Goal: Information Seeking & Learning: Learn about a topic

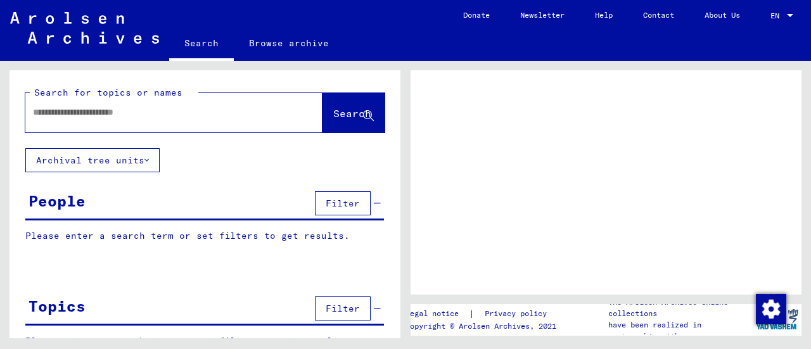
click at [146, 116] on input "text" at bounding box center [162, 112] width 259 height 13
type input "******"
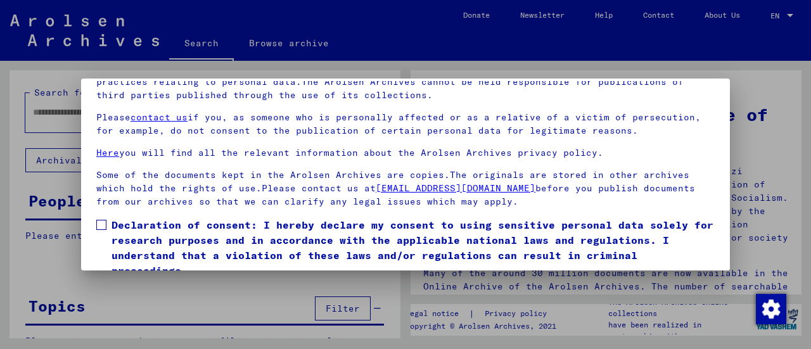
scroll to position [98, 0]
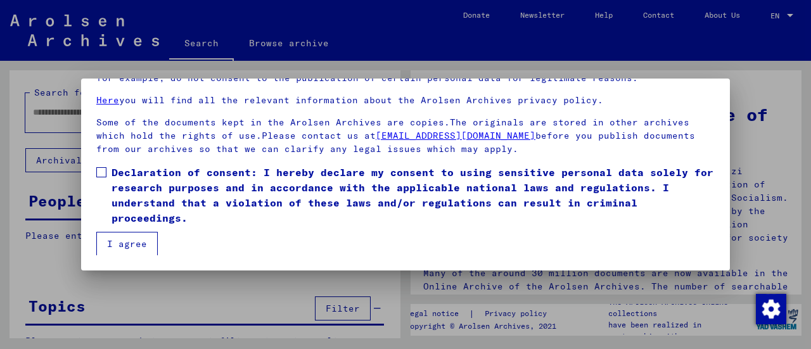
click at [135, 250] on button "I agree" at bounding box center [126, 244] width 61 height 24
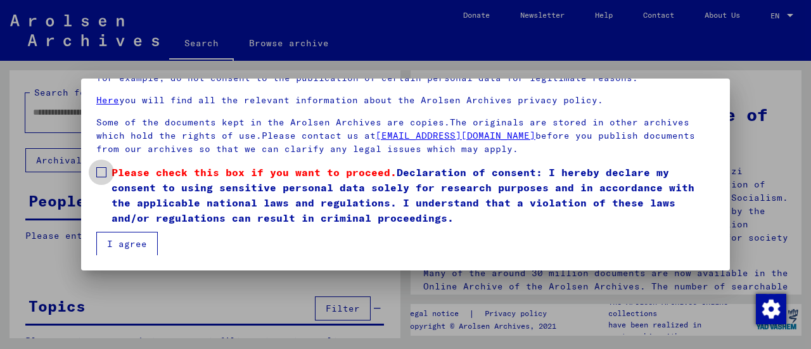
click at [105, 175] on span at bounding box center [101, 172] width 10 height 10
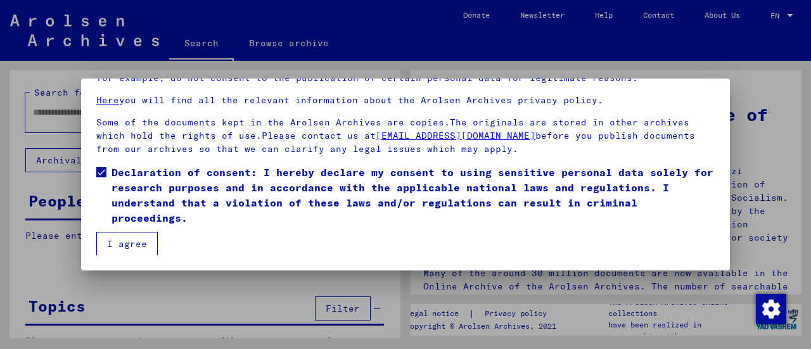
click at [122, 236] on button "I agree" at bounding box center [126, 244] width 61 height 24
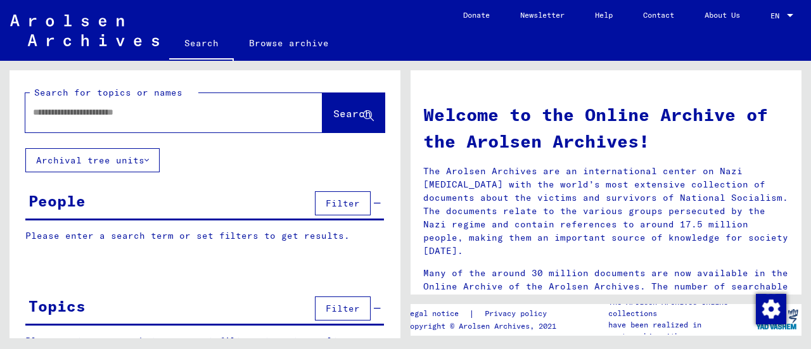
click at [119, 119] on div at bounding box center [154, 112] width 259 height 29
click at [129, 117] on input "text" at bounding box center [159, 112] width 252 height 13
type input "********"
click at [146, 162] on icon at bounding box center [146, 160] width 4 height 9
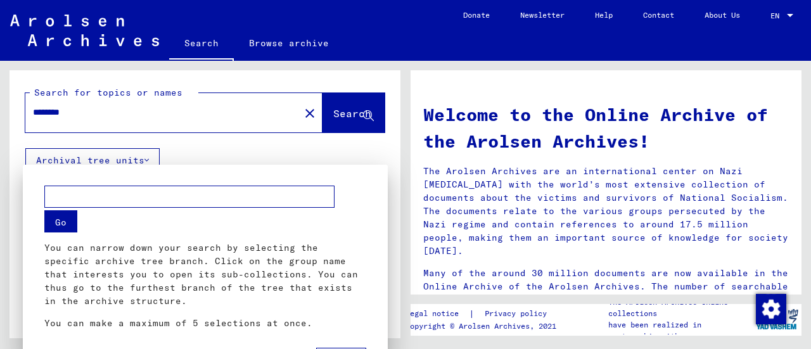
scroll to position [14, 0]
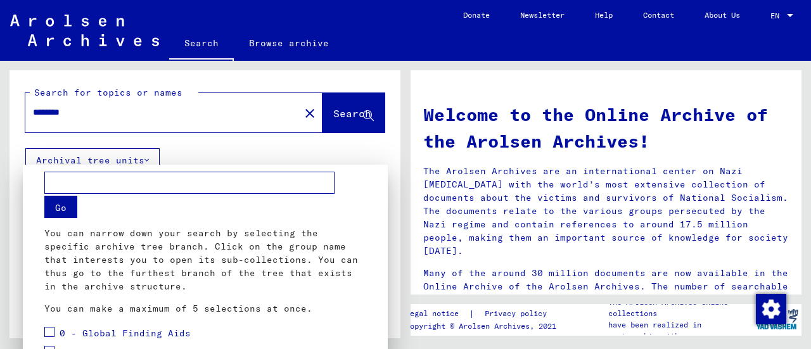
click at [146, 160] on div at bounding box center [405, 174] width 811 height 349
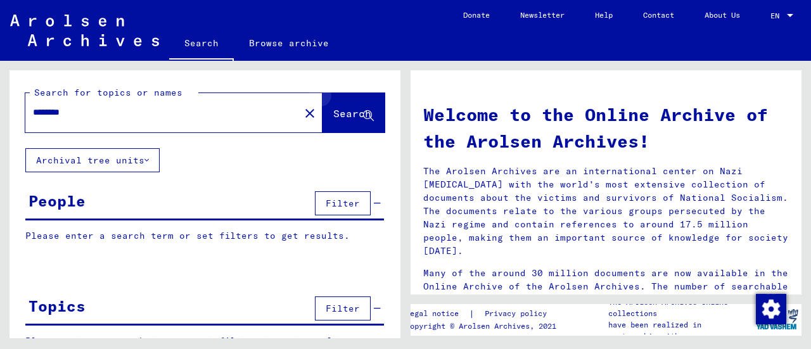
click at [363, 111] on icon at bounding box center [368, 116] width 11 height 11
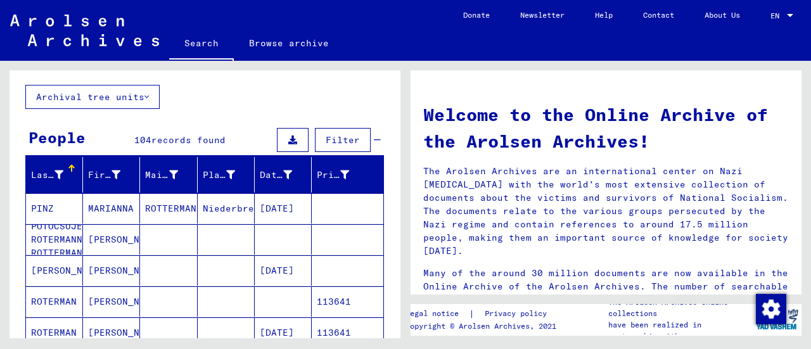
scroll to position [127, 0]
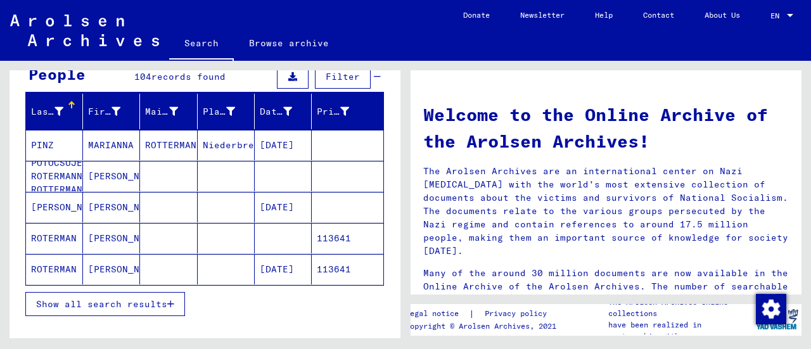
click at [146, 300] on span "Show all search results" at bounding box center [101, 303] width 131 height 11
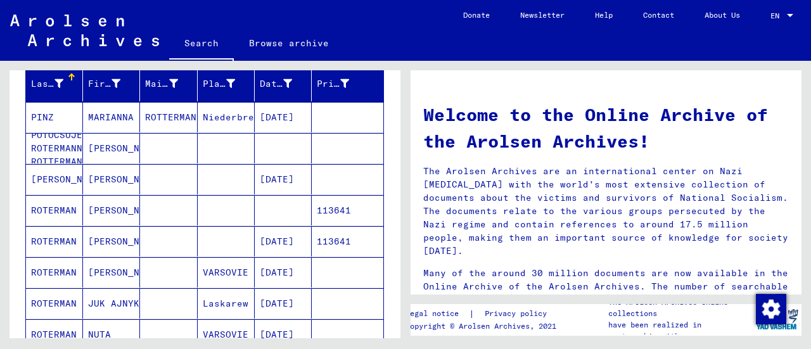
scroll to position [190, 0]
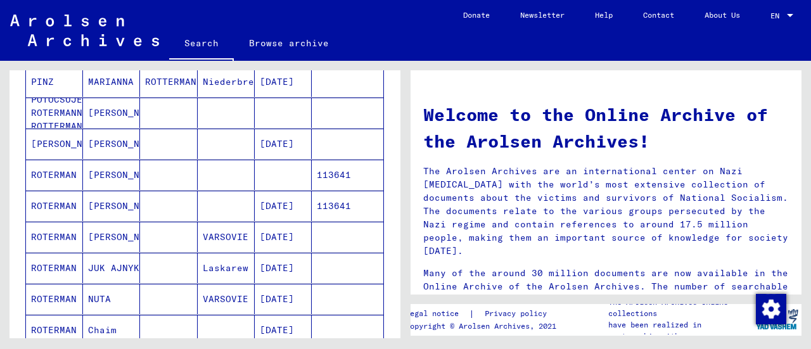
click at [87, 238] on mat-cell "[PERSON_NAME]" at bounding box center [111, 237] width 57 height 30
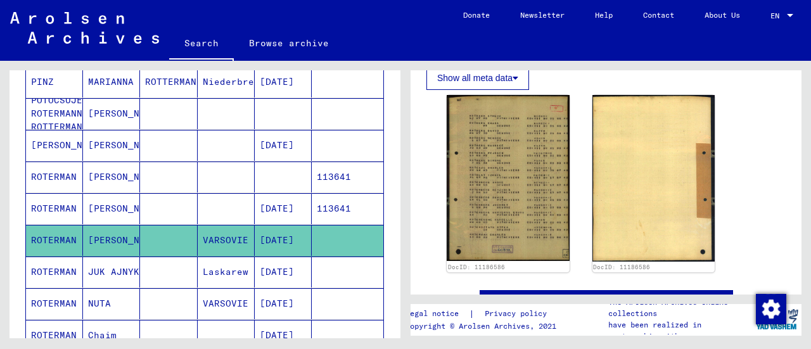
scroll to position [253, 0]
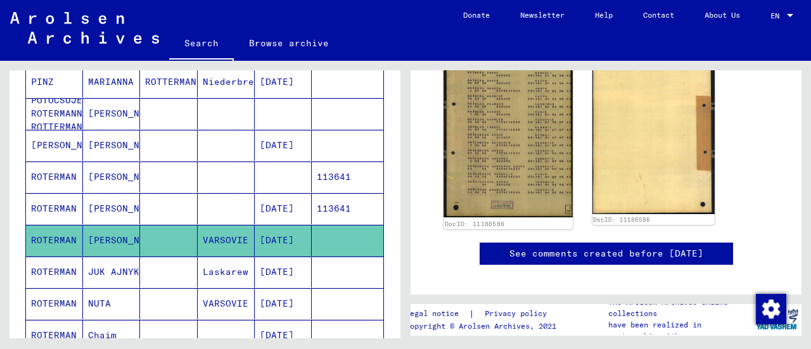
click at [511, 157] on img at bounding box center [507, 130] width 129 height 174
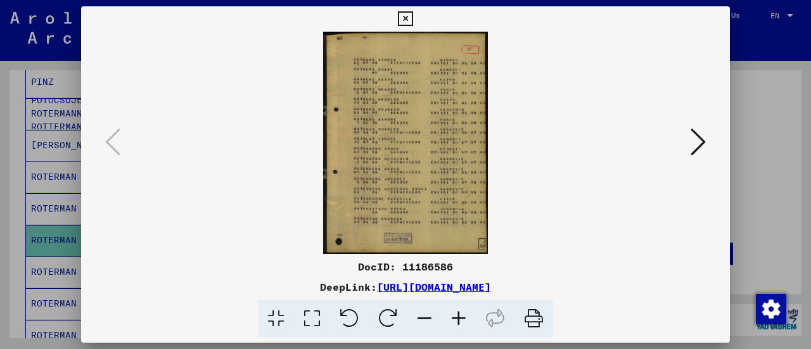
click at [461, 316] on icon at bounding box center [459, 319] width 34 height 39
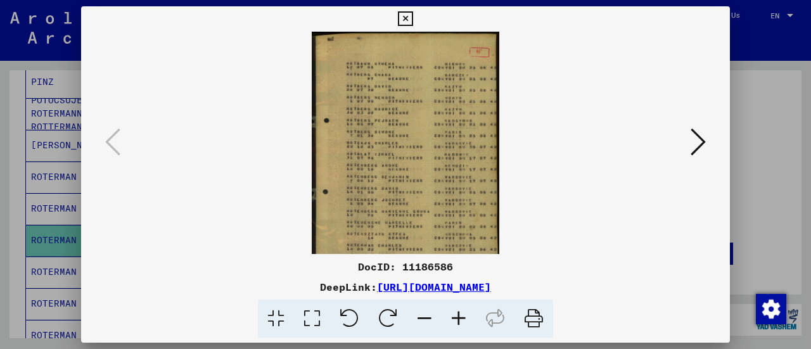
click at [461, 316] on icon at bounding box center [459, 319] width 34 height 39
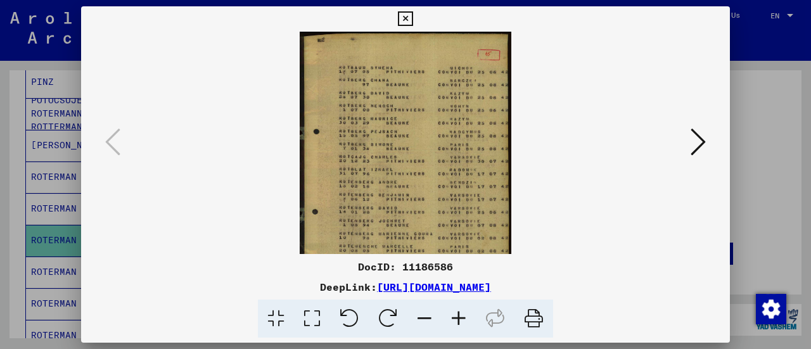
click at [461, 316] on icon at bounding box center [459, 319] width 34 height 39
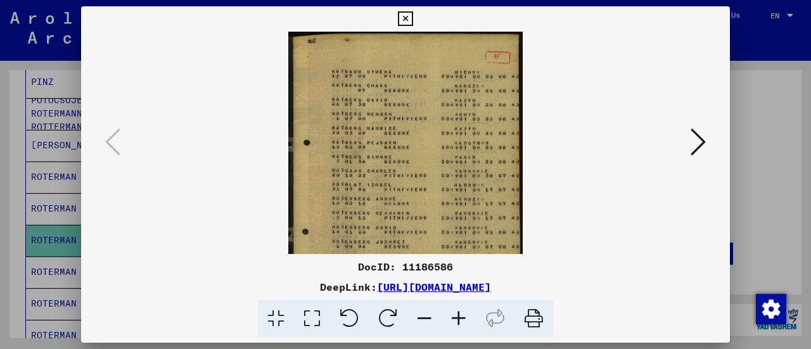
click at [461, 316] on icon at bounding box center [459, 319] width 34 height 39
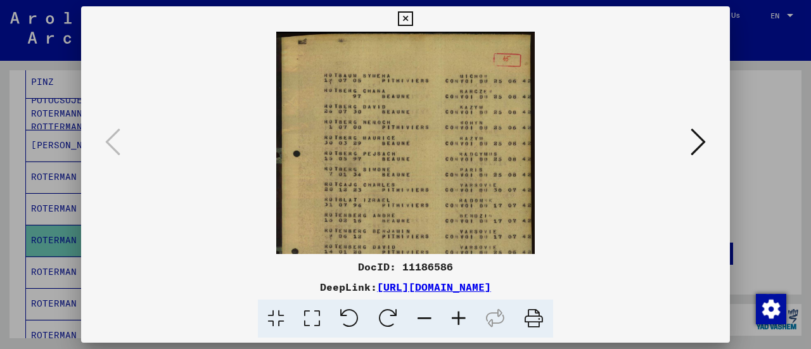
click at [461, 316] on icon at bounding box center [459, 319] width 34 height 39
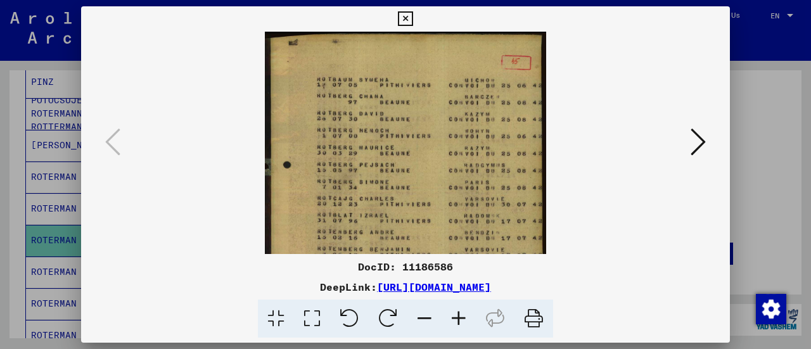
click at [461, 316] on icon at bounding box center [459, 319] width 34 height 39
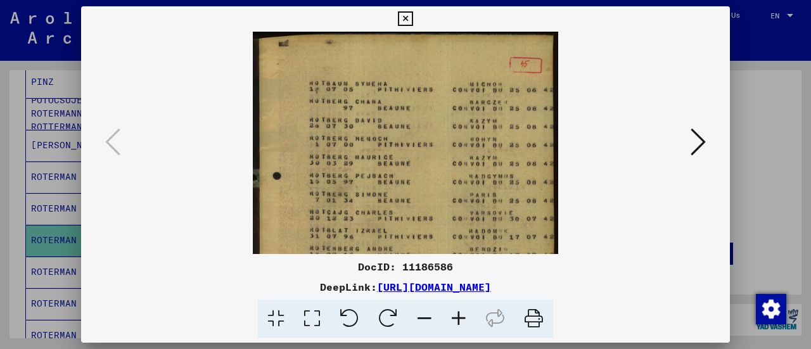
click at [461, 316] on icon at bounding box center [459, 319] width 34 height 39
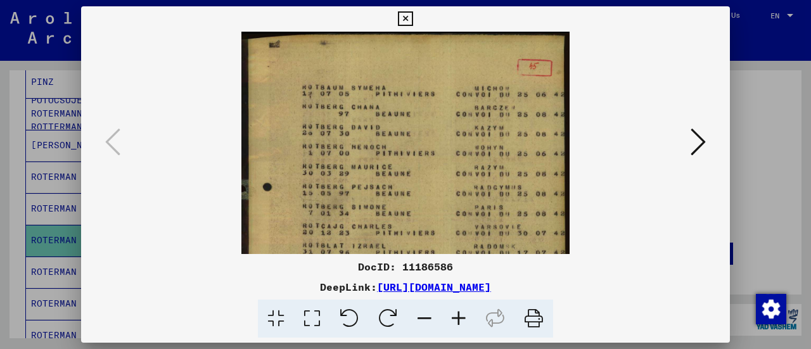
click at [461, 316] on icon at bounding box center [459, 319] width 34 height 39
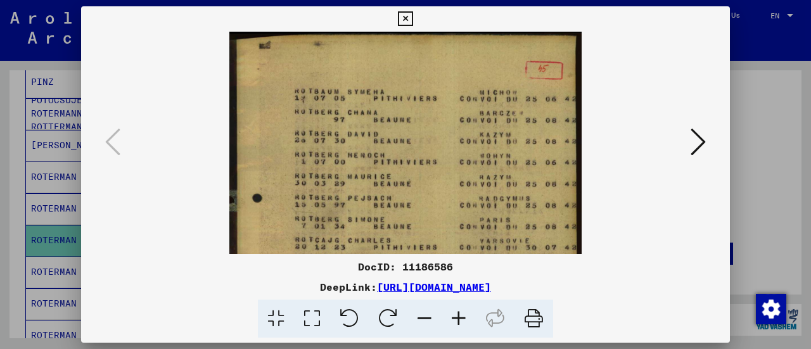
click at [461, 316] on icon at bounding box center [459, 319] width 34 height 39
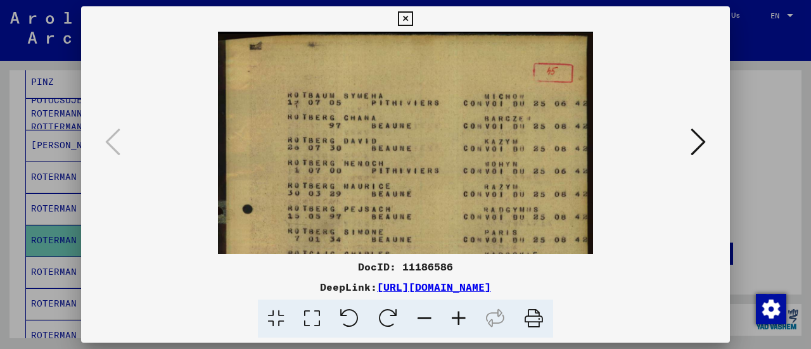
click at [461, 316] on icon at bounding box center [459, 319] width 34 height 39
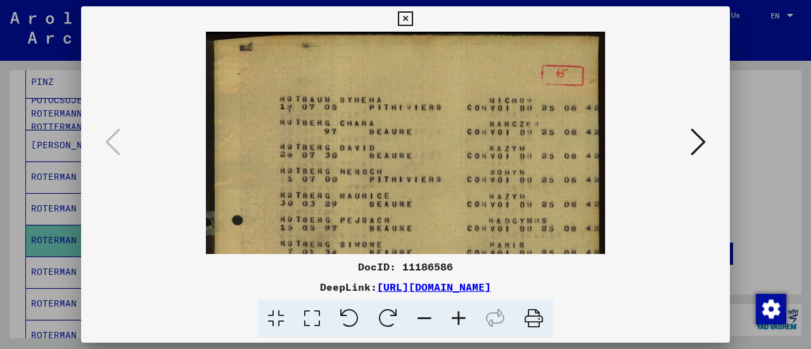
click at [461, 316] on icon at bounding box center [459, 319] width 34 height 39
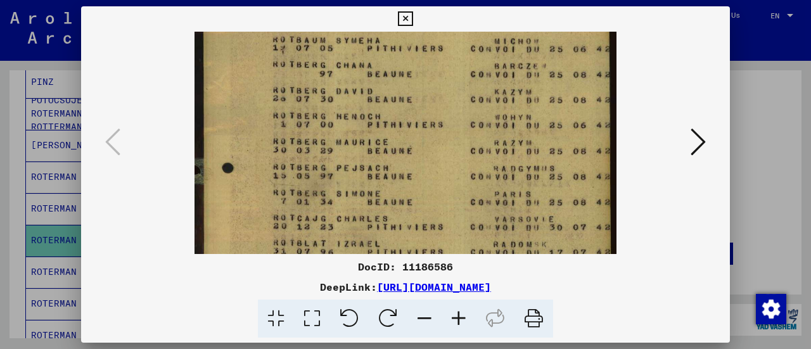
scroll to position [73, 0]
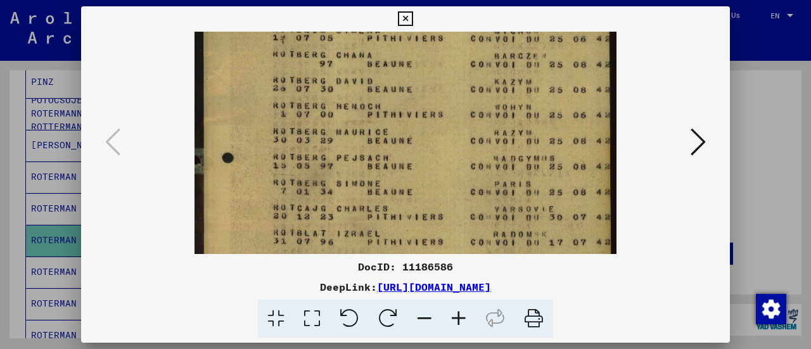
drag, startPoint x: 362, startPoint y: 202, endPoint x: 340, endPoint y: 129, distance: 76.3
click at [340, 129] on img at bounding box center [406, 243] width 422 height 571
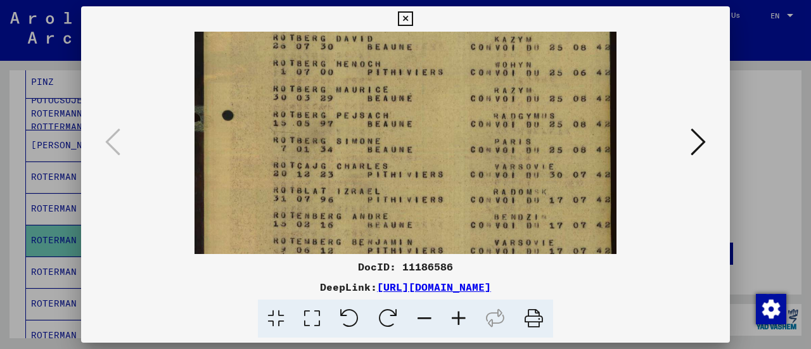
drag, startPoint x: 386, startPoint y: 197, endPoint x: 379, endPoint y: 159, distance: 38.6
click at [379, 159] on img at bounding box center [406, 201] width 422 height 571
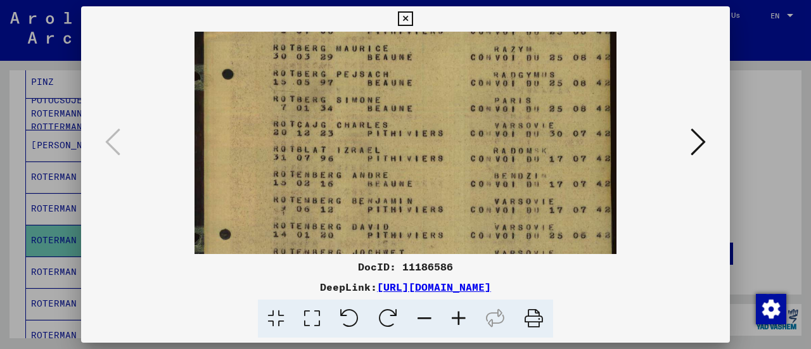
drag, startPoint x: 375, startPoint y: 201, endPoint x: 374, endPoint y: 163, distance: 38.0
click at [374, 166] on img at bounding box center [406, 160] width 422 height 571
drag, startPoint x: 376, startPoint y: 202, endPoint x: 364, endPoint y: 122, distance: 81.4
click at [374, 141] on img at bounding box center [406, 158] width 422 height 571
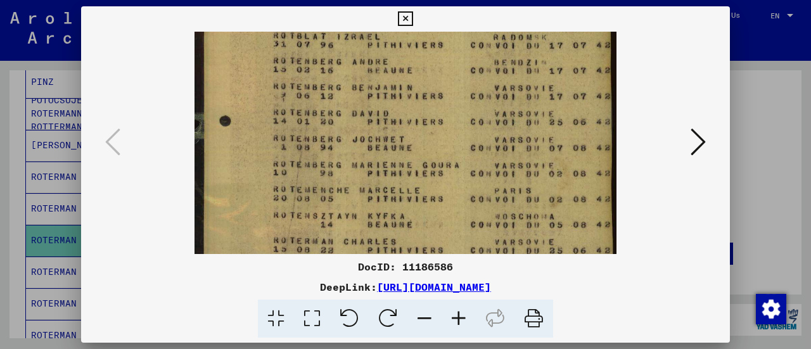
drag, startPoint x: 363, startPoint y: 181, endPoint x: 365, endPoint y: 121, distance: 59.6
click at [365, 122] on img at bounding box center [406, 46] width 422 height 571
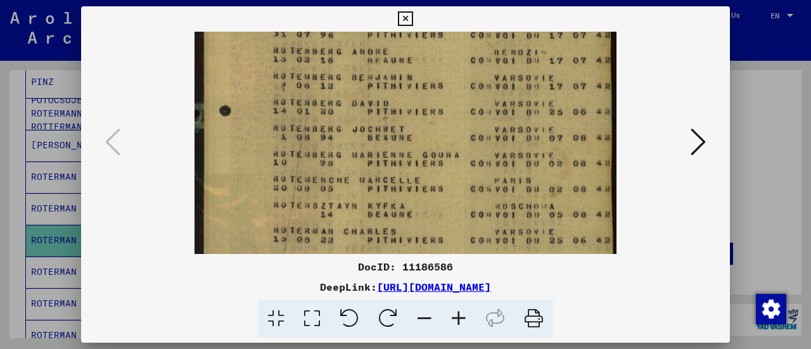
scroll to position [340, 0]
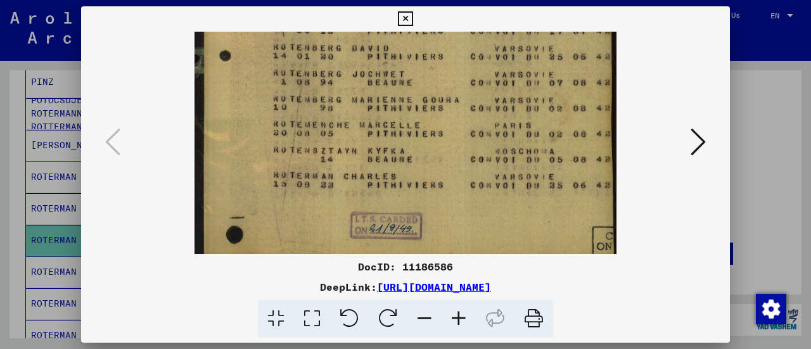
drag, startPoint x: 370, startPoint y: 179, endPoint x: 361, endPoint y: 121, distance: 58.3
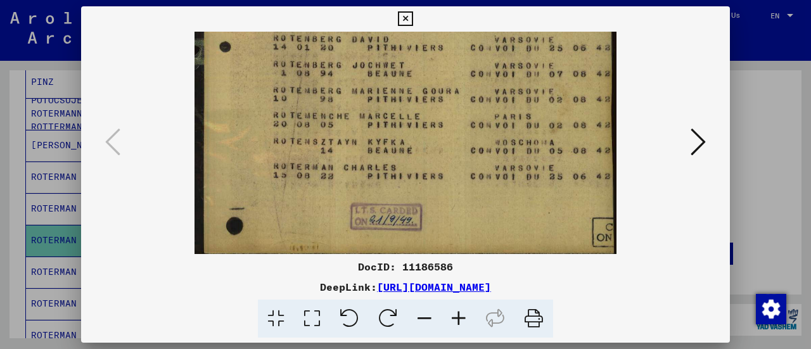
drag, startPoint x: 413, startPoint y: 202, endPoint x: 356, endPoint y: 197, distance: 57.2
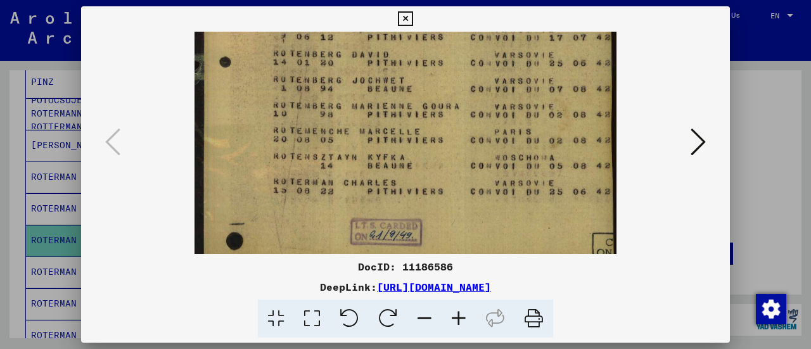
drag, startPoint x: 394, startPoint y: 195, endPoint x: 425, endPoint y: 206, distance: 33.1
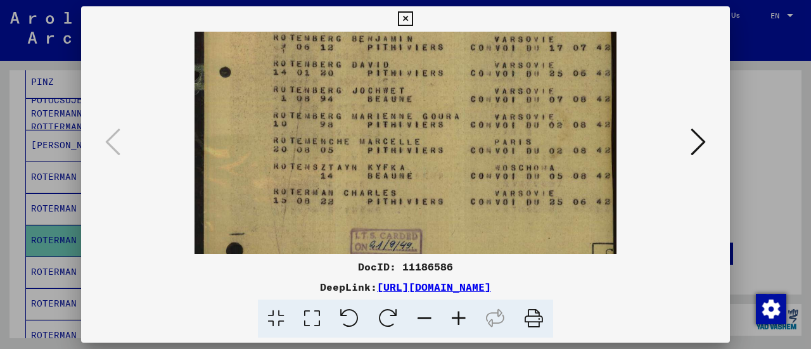
scroll to position [335, 0]
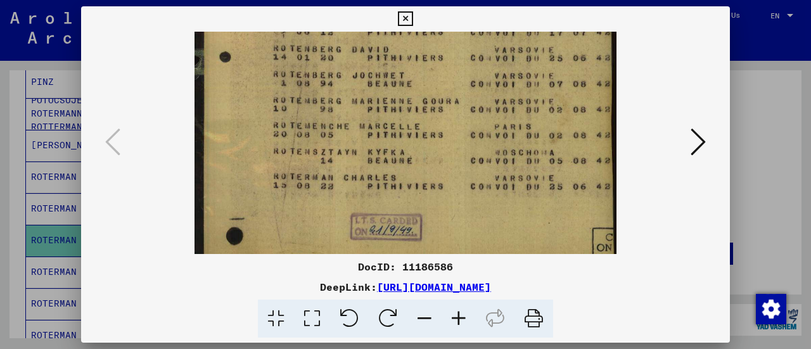
drag, startPoint x: 435, startPoint y: 202, endPoint x: 416, endPoint y: 201, distance: 18.4
drag, startPoint x: 552, startPoint y: 220, endPoint x: 491, endPoint y: 219, distance: 60.8
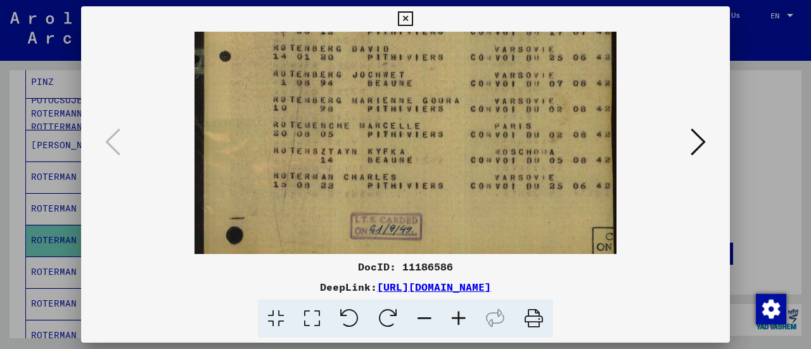
click at [703, 149] on icon at bounding box center [698, 142] width 15 height 30
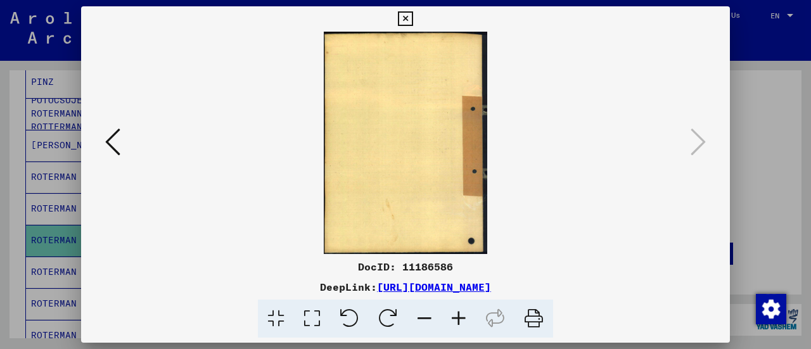
click at [113, 152] on icon at bounding box center [112, 142] width 15 height 30
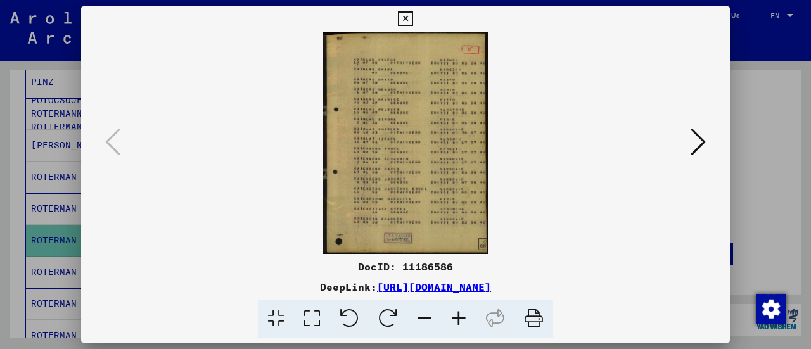
click at [437, 286] on link "[URL][DOMAIN_NAME]" at bounding box center [434, 287] width 114 height 13
click at [405, 20] on icon at bounding box center [405, 18] width 15 height 15
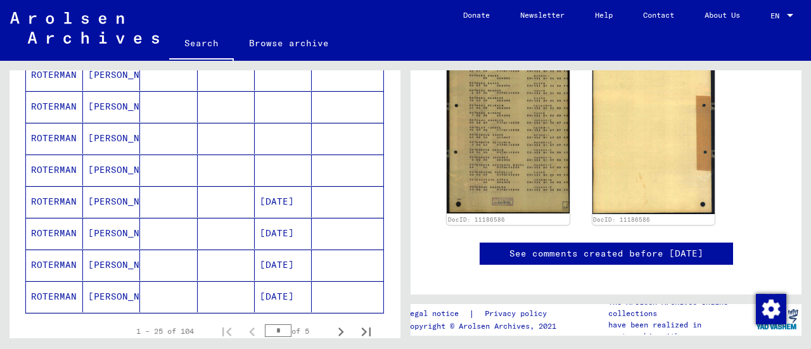
scroll to position [760, 0]
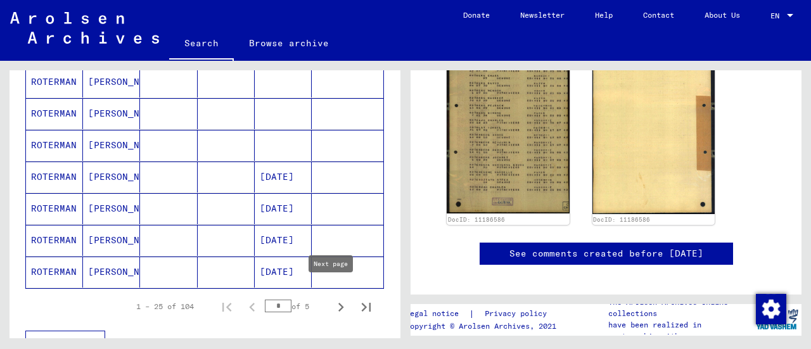
click at [335, 298] on icon "Next page" at bounding box center [341, 307] width 18 height 18
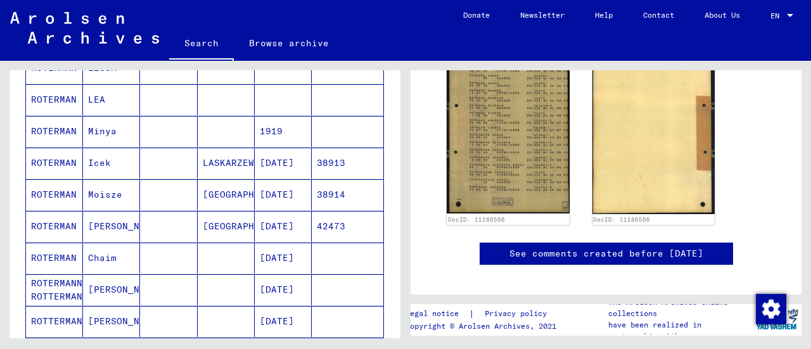
scroll to position [317, 0]
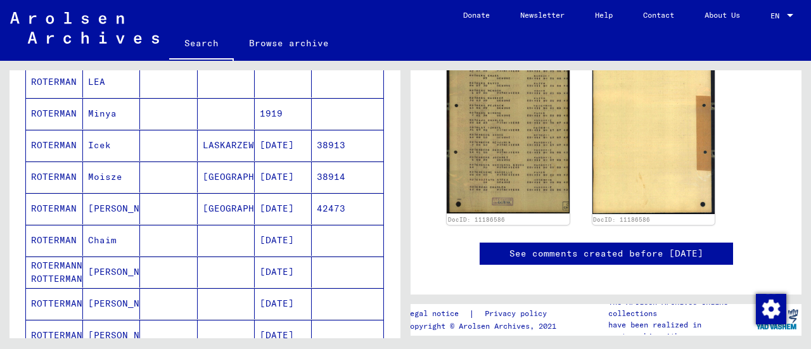
click at [232, 204] on mat-cell "[GEOGRAPHIC_DATA]" at bounding box center [226, 208] width 57 height 31
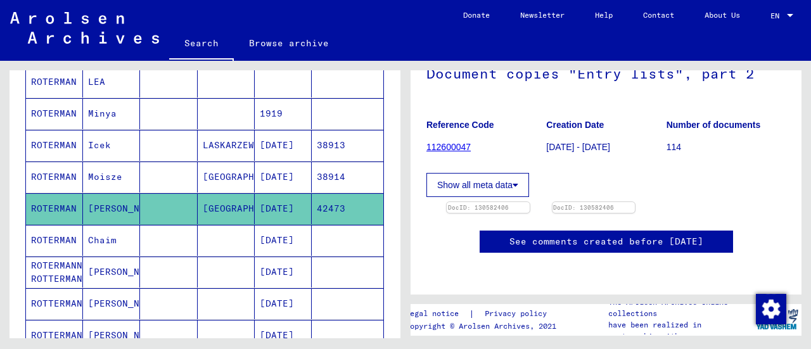
scroll to position [253, 0]
click at [501, 202] on img at bounding box center [488, 202] width 87 height 0
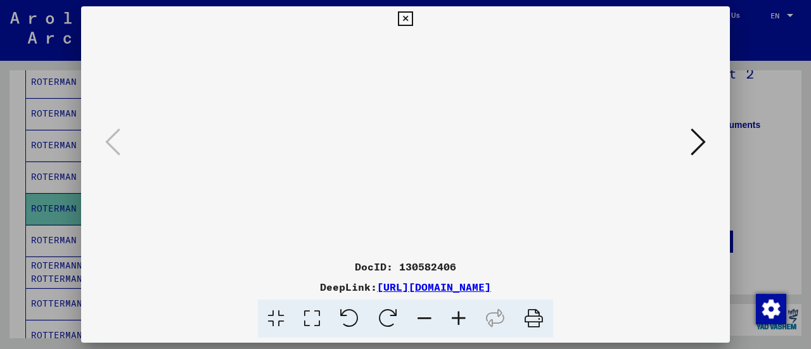
click at [457, 320] on icon at bounding box center [459, 319] width 34 height 39
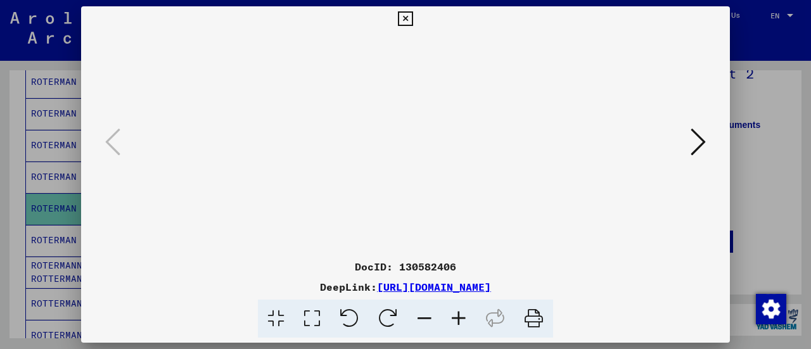
click at [457, 320] on icon at bounding box center [459, 319] width 34 height 39
click at [459, 315] on icon at bounding box center [459, 319] width 34 height 39
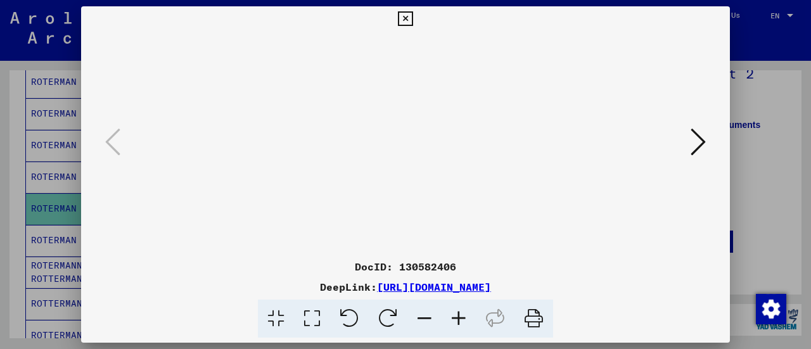
click at [459, 315] on icon at bounding box center [459, 319] width 34 height 39
drag, startPoint x: 422, startPoint y: 207, endPoint x: 409, endPoint y: 57, distance: 150.7
click at [405, 57] on img at bounding box center [405, 317] width 0 height 571
drag, startPoint x: 450, startPoint y: 197, endPoint x: 442, endPoint y: 75, distance: 121.9
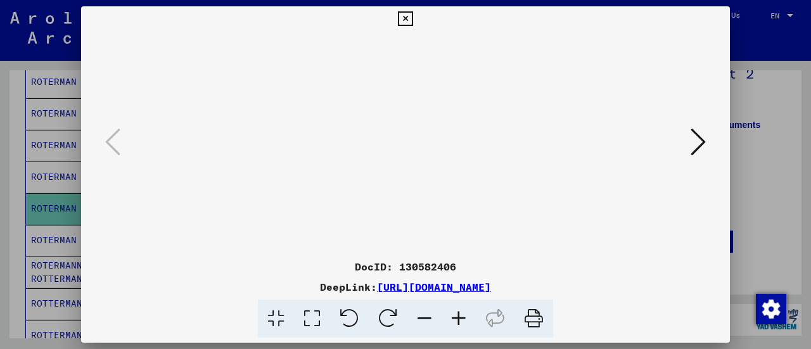
click at [405, 77] on img at bounding box center [405, 317] width 0 height 571
drag, startPoint x: 441, startPoint y: 186, endPoint x: 440, endPoint y: 87, distance: 99.5
click at [405, 87] on img at bounding box center [405, 317] width 0 height 571
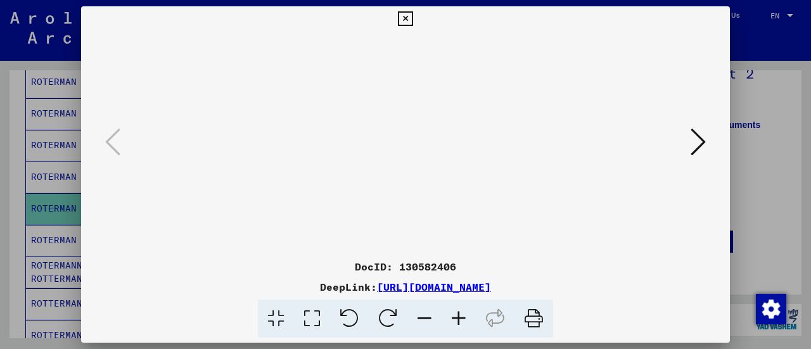
drag, startPoint x: 419, startPoint y: 177, endPoint x: 419, endPoint y: 188, distance: 10.8
click at [405, 188] on img at bounding box center [405, 317] width 0 height 571
click at [459, 318] on icon at bounding box center [459, 319] width 34 height 39
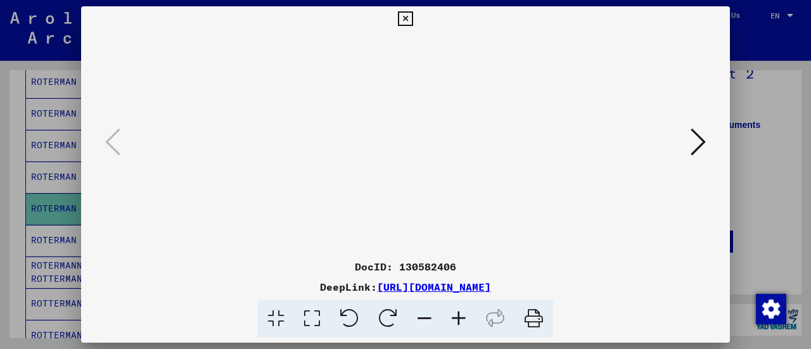
click at [459, 318] on icon at bounding box center [459, 319] width 34 height 39
drag, startPoint x: 383, startPoint y: 196, endPoint x: 380, endPoint y: 111, distance: 85.6
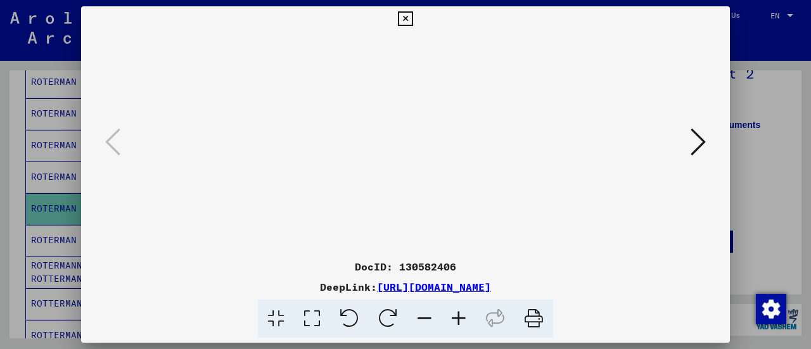
drag, startPoint x: 390, startPoint y: 193, endPoint x: 405, endPoint y: 97, distance: 97.5
drag, startPoint x: 398, startPoint y: 188, endPoint x: 397, endPoint y: 200, distance: 11.4
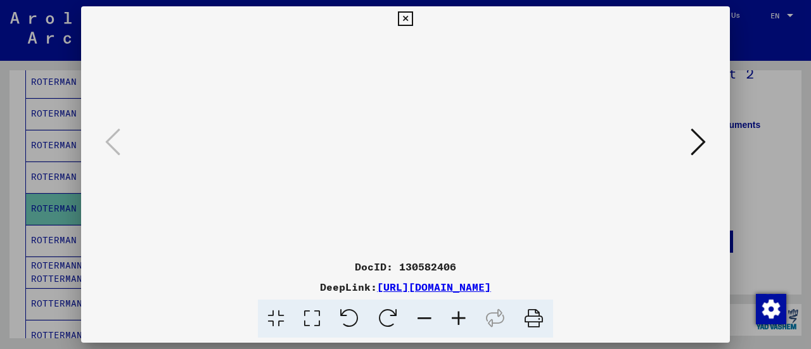
drag, startPoint x: 390, startPoint y: 143, endPoint x: 391, endPoint y: 196, distance: 53.9
drag, startPoint x: 380, startPoint y: 136, endPoint x: 386, endPoint y: 197, distance: 61.1
drag, startPoint x: 369, startPoint y: 128, endPoint x: 373, endPoint y: 178, distance: 50.2
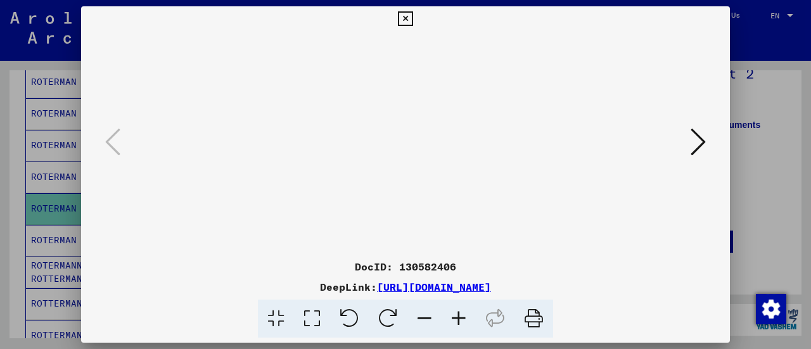
drag, startPoint x: 364, startPoint y: 108, endPoint x: 366, endPoint y: 175, distance: 66.6
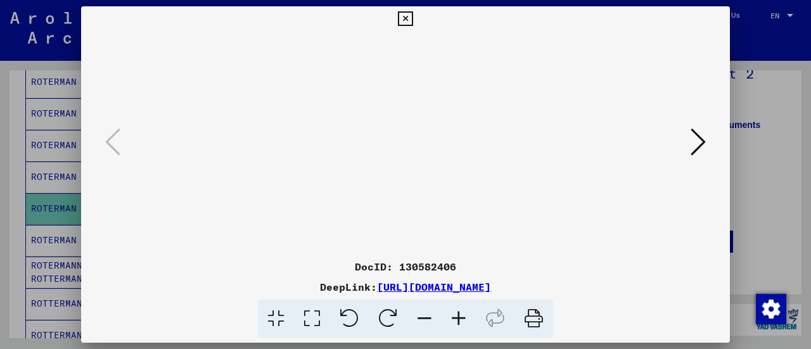
drag, startPoint x: 362, startPoint y: 132, endPoint x: 358, endPoint y: 186, distance: 54.0
drag, startPoint x: 360, startPoint y: 117, endPoint x: 360, endPoint y: 178, distance: 60.8
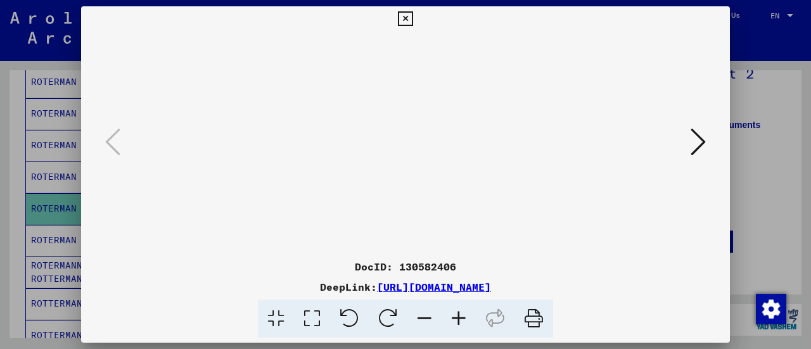
scroll to position [66, 0]
drag, startPoint x: 364, startPoint y: 93, endPoint x: 366, endPoint y: 120, distance: 26.7
click at [454, 327] on icon at bounding box center [459, 319] width 34 height 39
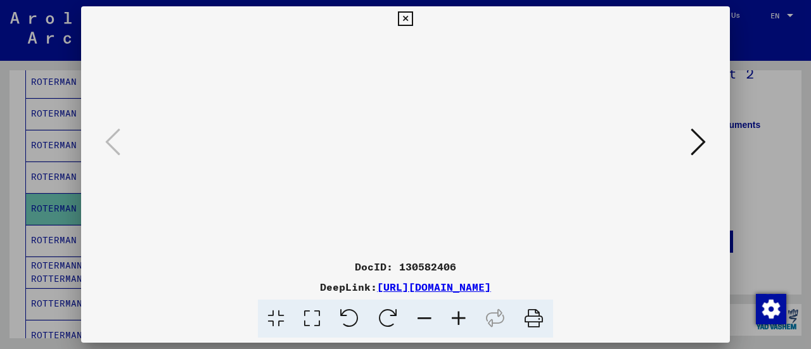
click at [457, 324] on icon at bounding box center [459, 319] width 34 height 39
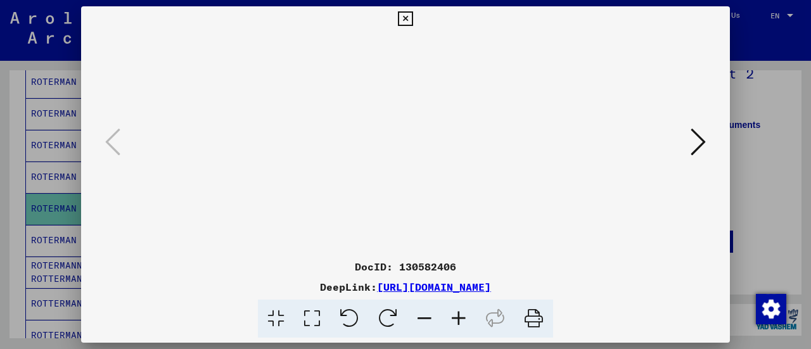
drag, startPoint x: 423, startPoint y: 202, endPoint x: 415, endPoint y: 135, distance: 67.6
drag, startPoint x: 418, startPoint y: 201, endPoint x: 411, endPoint y: 151, distance: 50.6
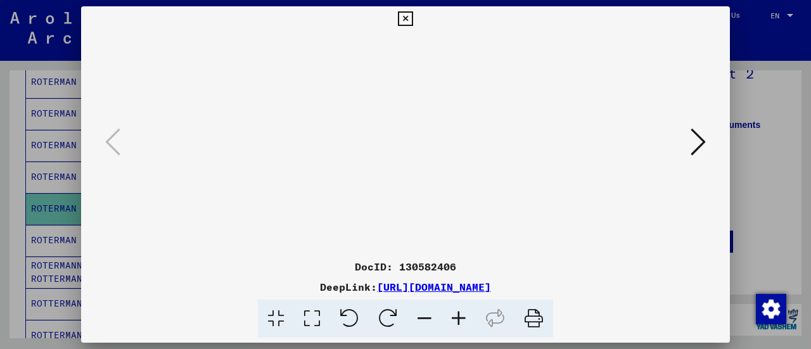
drag, startPoint x: 395, startPoint y: 181, endPoint x: 336, endPoint y: 186, distance: 59.7
drag, startPoint x: 447, startPoint y: 193, endPoint x: 447, endPoint y: 254, distance: 60.8
click at [447, 254] on div "DocID: 130582406 DeepLink: [URL][DOMAIN_NAME]" at bounding box center [405, 172] width 649 height 332
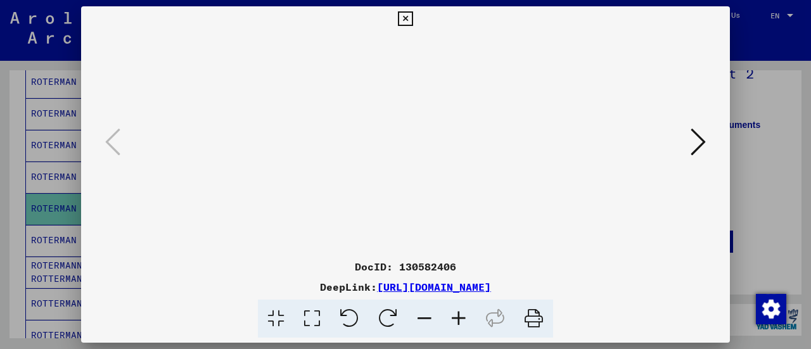
scroll to position [61, 79]
drag, startPoint x: 449, startPoint y: 107, endPoint x: 449, endPoint y: 234, distance: 126.7
drag, startPoint x: 447, startPoint y: 163, endPoint x: 437, endPoint y: 54, distance: 108.9
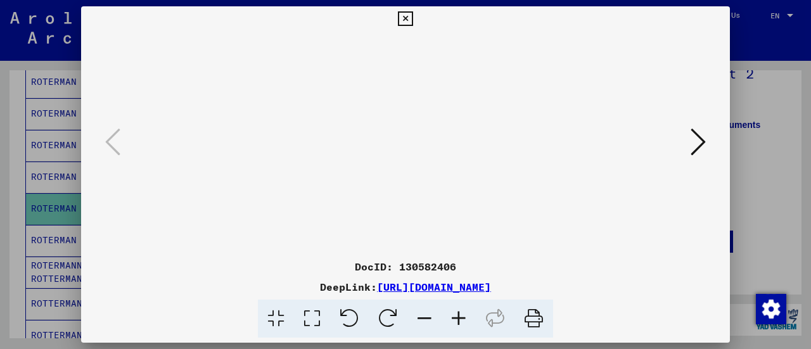
drag, startPoint x: 470, startPoint y: 175, endPoint x: 457, endPoint y: 95, distance: 81.5
drag, startPoint x: 431, startPoint y: 170, endPoint x: 435, endPoint y: 122, distance: 49.0
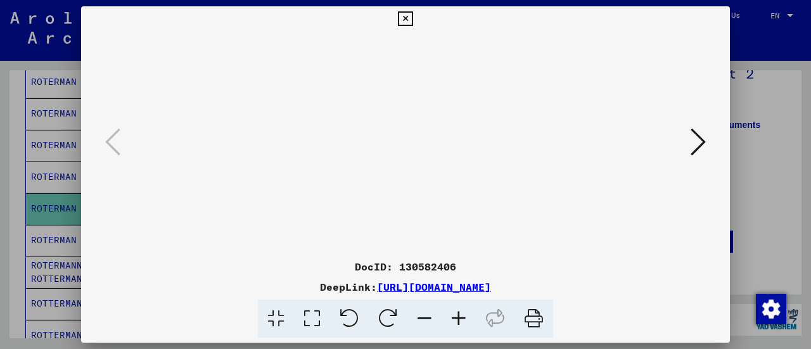
scroll to position [274, 84]
drag, startPoint x: 404, startPoint y: 171, endPoint x: 383, endPoint y: 208, distance: 42.5
drag, startPoint x: 428, startPoint y: 155, endPoint x: 426, endPoint y: 169, distance: 14.2
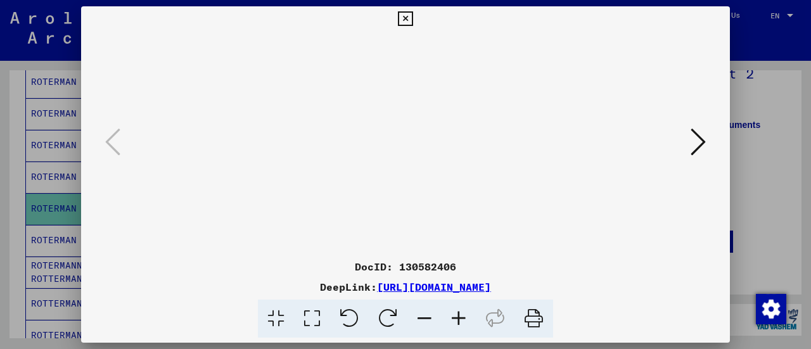
click at [409, 20] on icon at bounding box center [405, 18] width 15 height 15
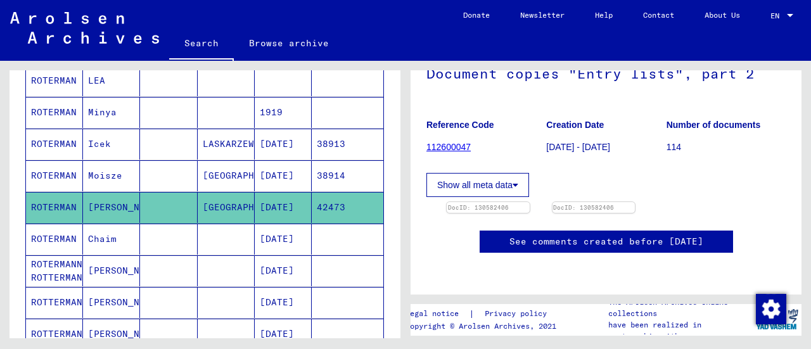
scroll to position [380, 0]
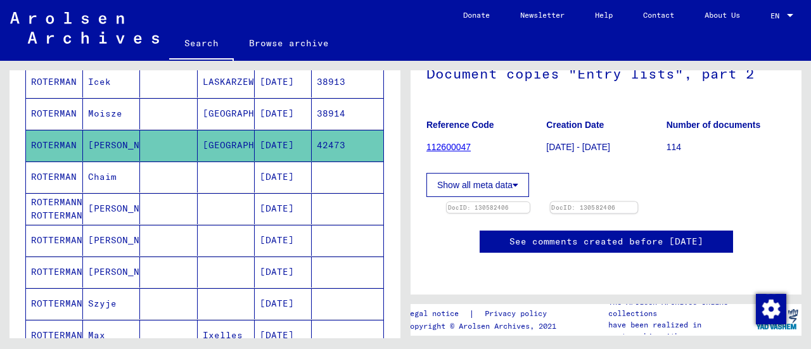
click at [621, 202] on img at bounding box center [593, 202] width 87 height 0
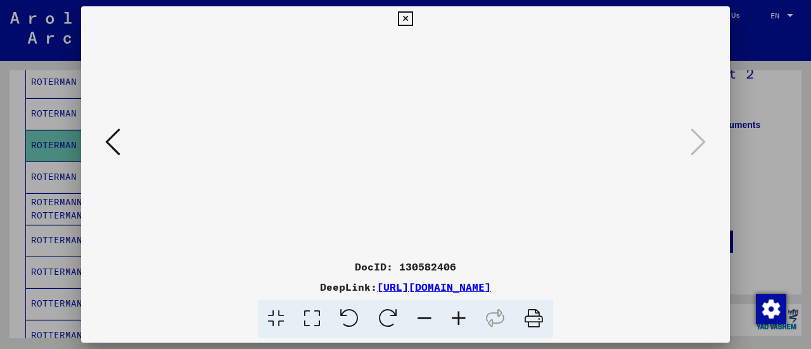
click at [459, 322] on icon at bounding box center [459, 319] width 34 height 39
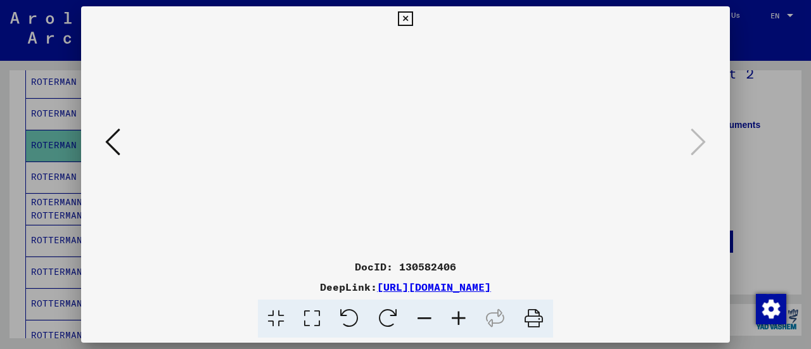
click at [459, 322] on icon at bounding box center [459, 319] width 34 height 39
click at [403, 17] on icon at bounding box center [405, 18] width 15 height 15
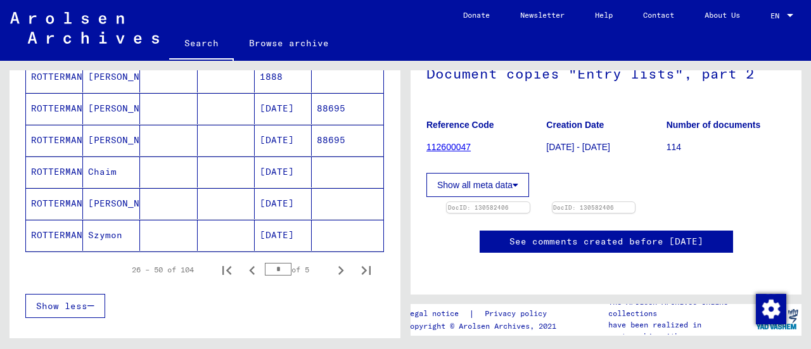
scroll to position [824, 0]
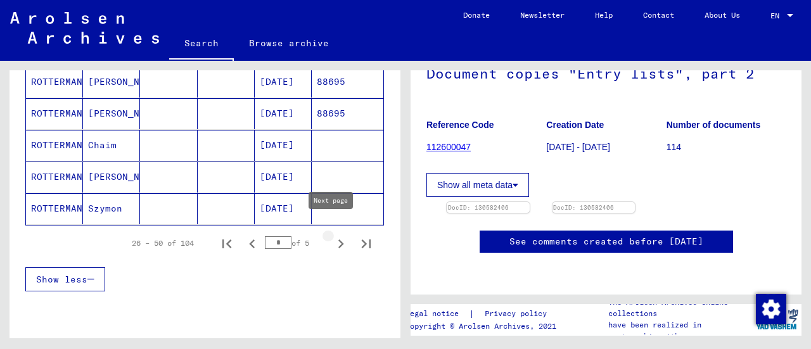
click at [338, 239] on icon "Next page" at bounding box center [341, 243] width 6 height 9
type input "*"
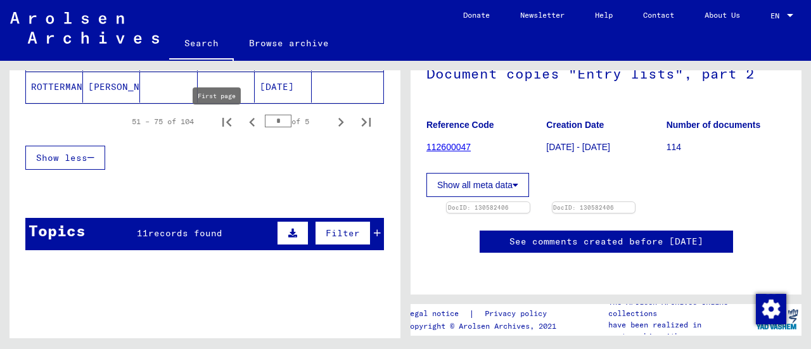
scroll to position [1014, 0]
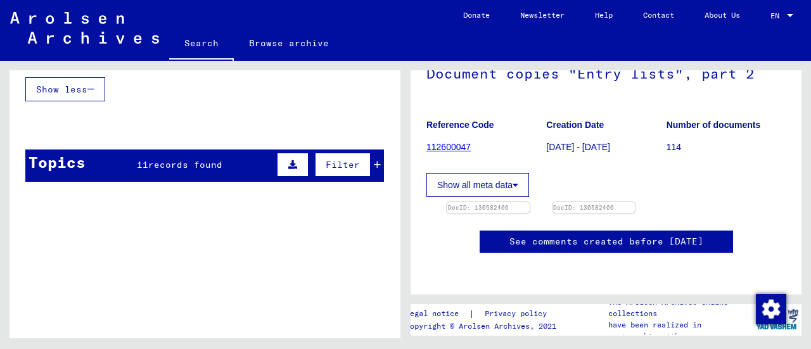
click at [204, 159] on span "records found" at bounding box center [185, 164] width 74 height 11
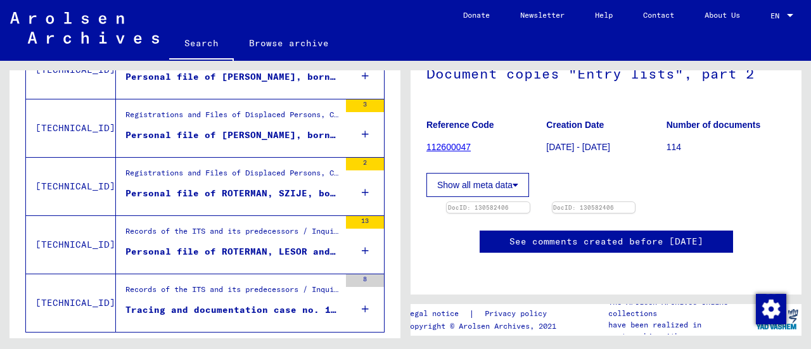
scroll to position [1194, 0]
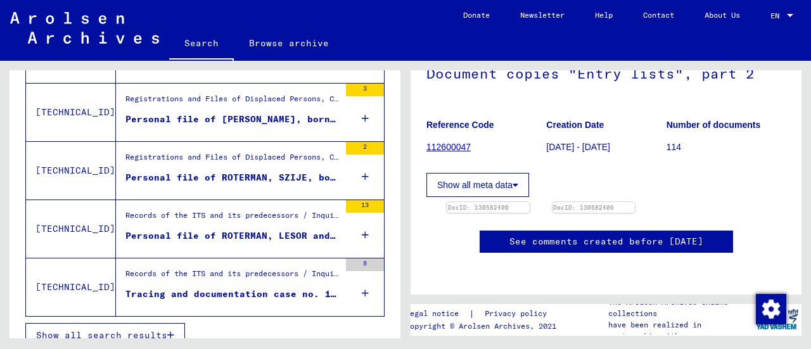
click at [132, 329] on span "Show all search results" at bounding box center [101, 334] width 131 height 11
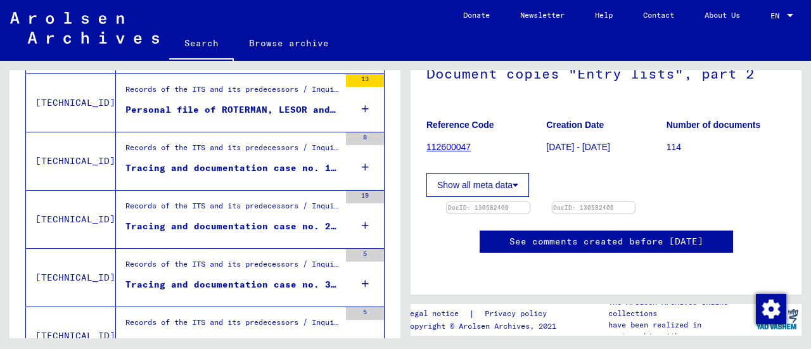
scroll to position [431, 0]
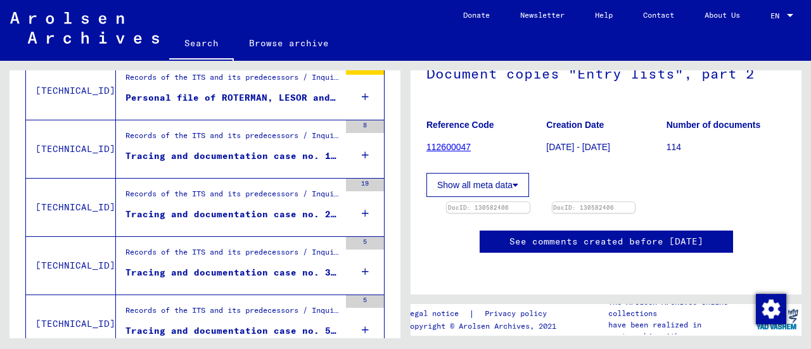
click at [186, 210] on div "Tracing and documentation case no. 262.757 for [PERSON_NAME] born [DEMOGRAPHIC_…" at bounding box center [232, 214] width 214 height 13
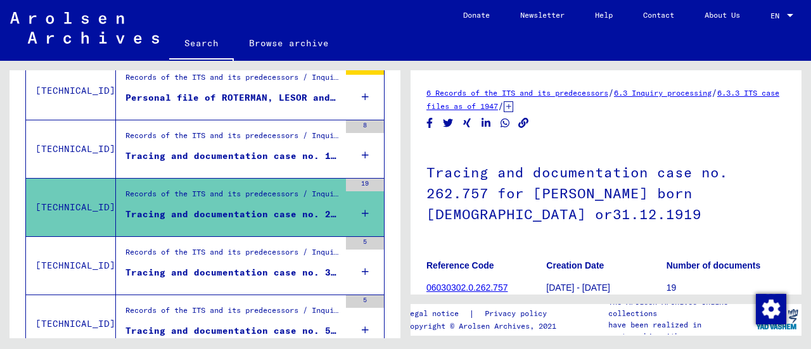
click at [232, 273] on div "Tracing and documentation case no. 375.684 for [PERSON_NAME]" at bounding box center [232, 272] width 214 height 13
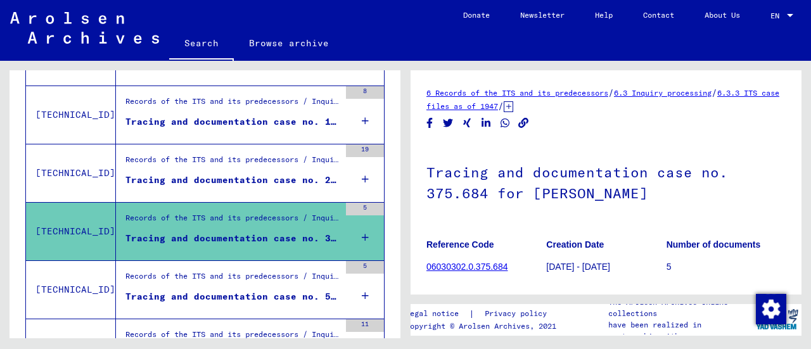
scroll to position [494, 0]
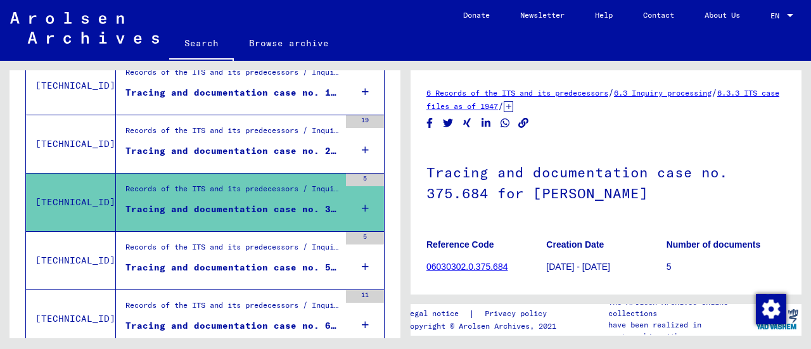
click at [232, 254] on div "Records of the ITS and its predecessors / Inquiry processing / ITS case files a…" at bounding box center [232, 250] width 214 height 18
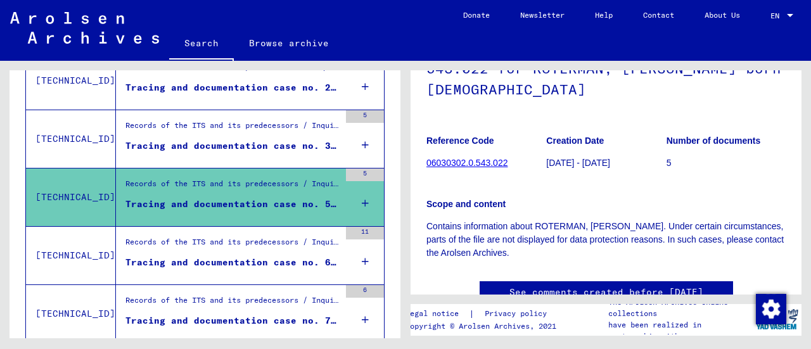
scroll to position [127, 0]
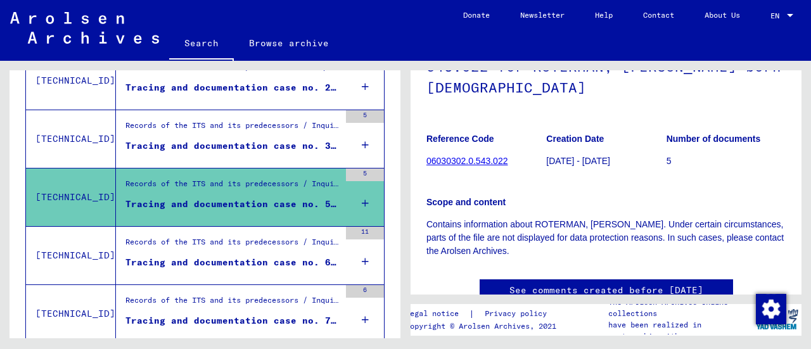
click at [217, 269] on figure "Tracing and documentation case no. 687.052 for [PERSON_NAME] born [DEMOGRAPHIC_…" at bounding box center [232, 265] width 214 height 19
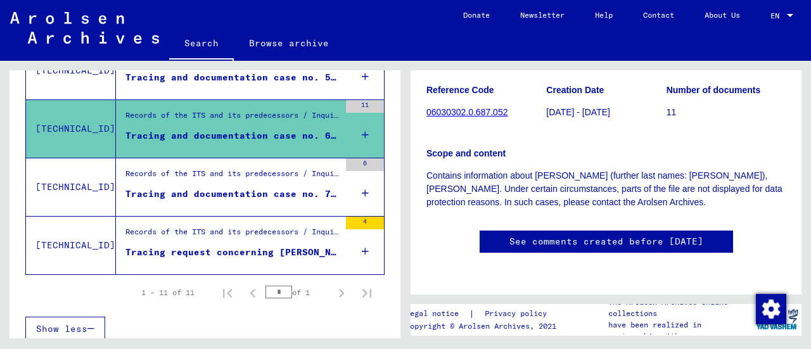
scroll to position [253, 0]
click at [181, 196] on figure "Tracing and documentation case no. 743.811 for [PERSON_NAME] born [DEMOGRAPHIC_…" at bounding box center [232, 197] width 214 height 19
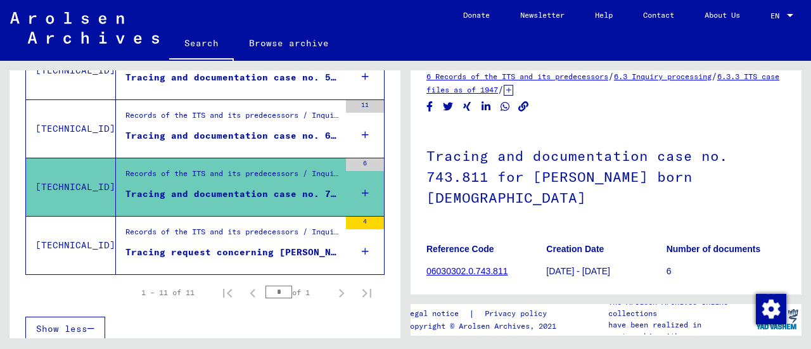
scroll to position [127, 0]
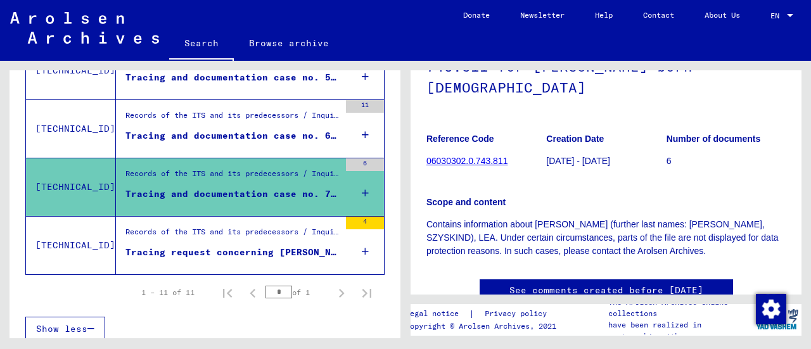
click at [179, 247] on div "Tracing request concerning [PERSON_NAME] 1900-00-00" at bounding box center [232, 252] width 214 height 13
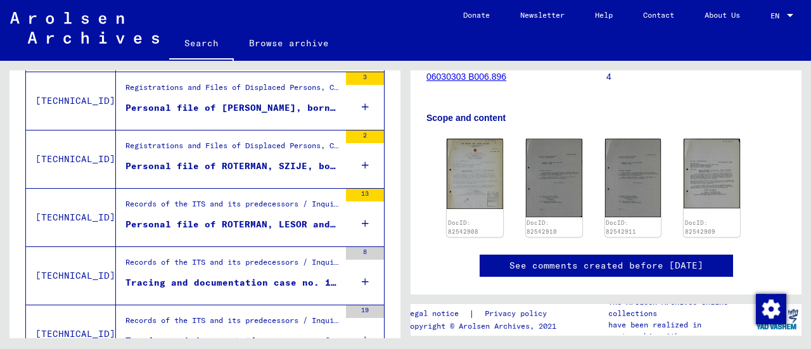
scroll to position [114, 0]
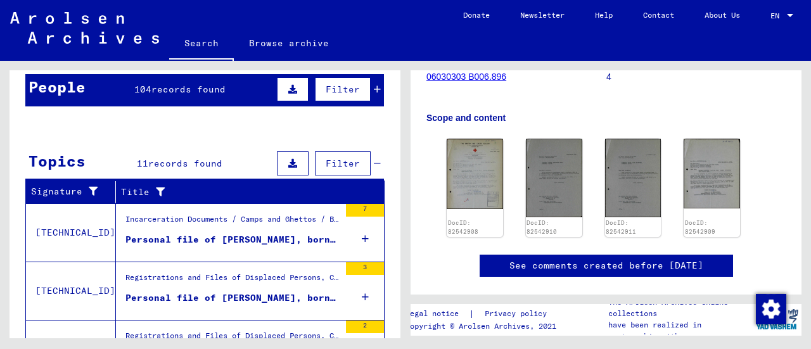
click at [219, 238] on div "Personal file of [PERSON_NAME], born on [DEMOGRAPHIC_DATA]" at bounding box center [232, 239] width 214 height 13
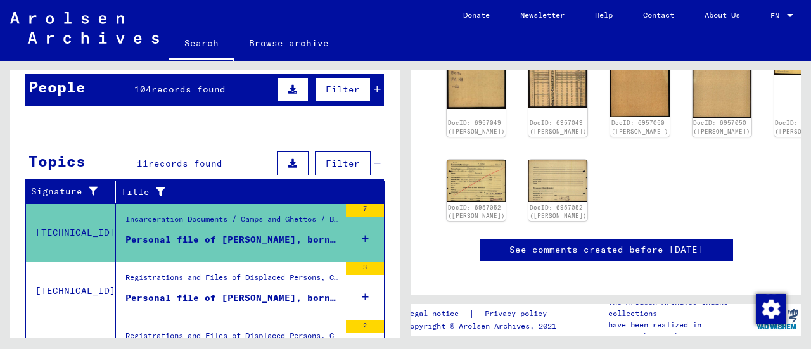
scroll to position [380, 0]
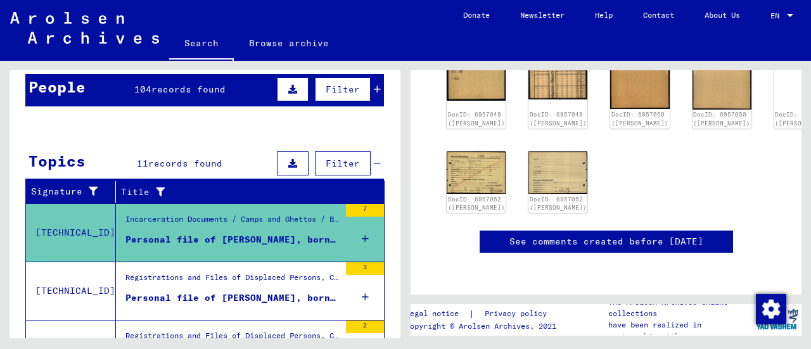
click at [153, 286] on div "Registrations and Files of Displaced Persons, Children and Missing Persons / Re…" at bounding box center [232, 281] width 214 height 18
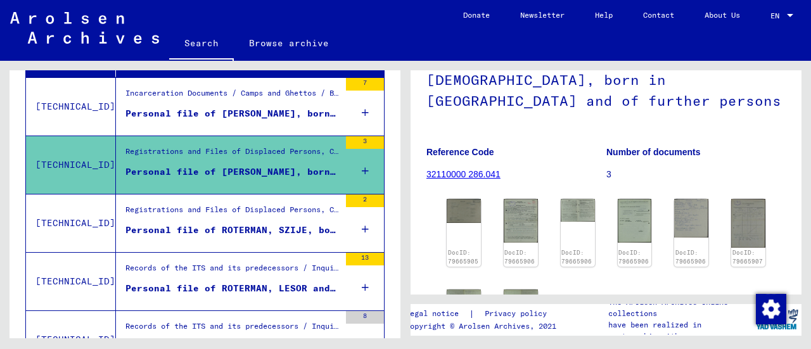
scroll to position [241, 0]
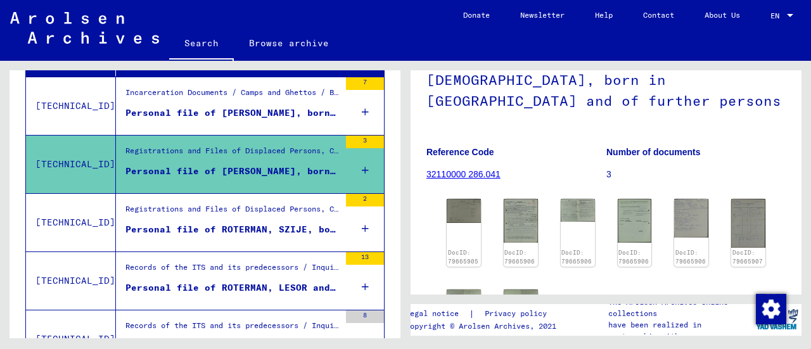
click at [193, 225] on div "Personal file of ROTERMAN, SZIJE, born on [DEMOGRAPHIC_DATA], born in [GEOGRAPH…" at bounding box center [232, 229] width 214 height 13
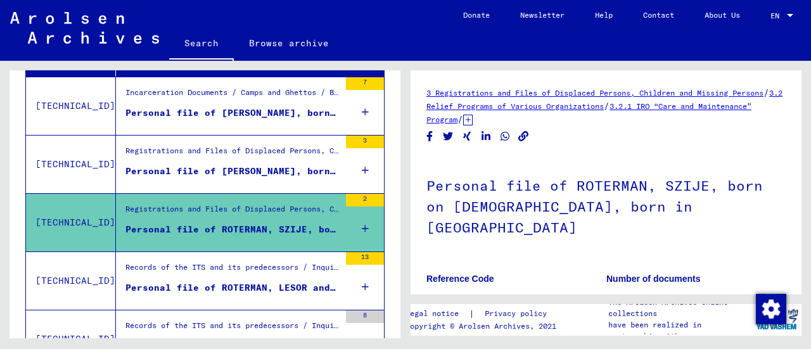
click at [231, 281] on div "Personal file of ROTERMAN, LESOR and of further persons" at bounding box center [232, 287] width 214 height 13
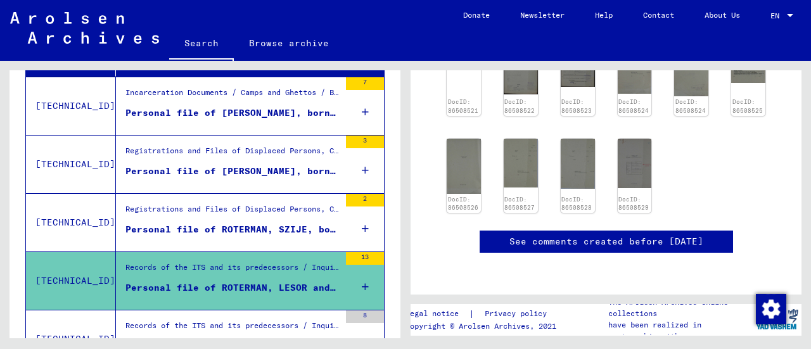
scroll to position [367, 0]
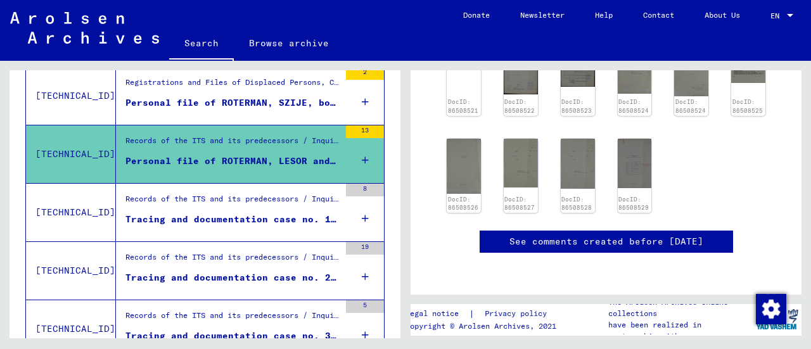
click at [201, 207] on div "Records of the ITS and its predecessors / Inquiry processing / ITS case files a…" at bounding box center [232, 202] width 214 height 18
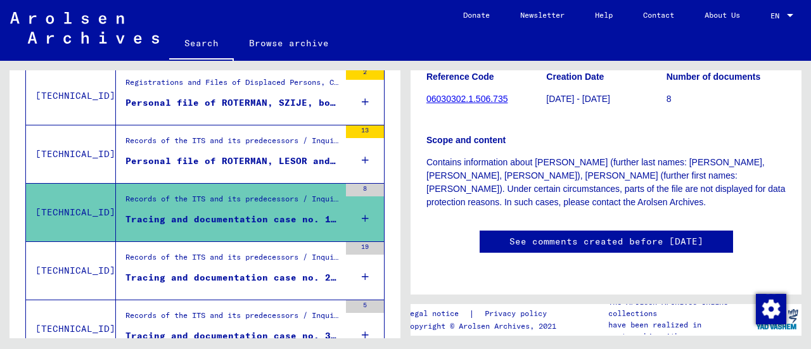
scroll to position [380, 0]
click at [210, 264] on div "Records of the ITS and its predecessors / Inquiry processing / ITS case files a…" at bounding box center [232, 261] width 214 height 18
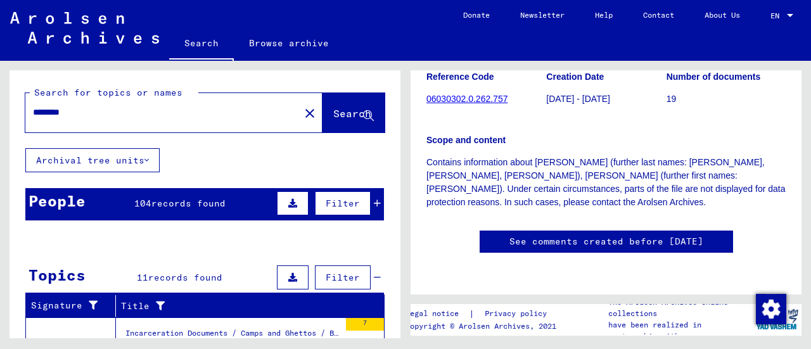
click at [136, 164] on button "Archival tree units" at bounding box center [92, 160] width 134 height 24
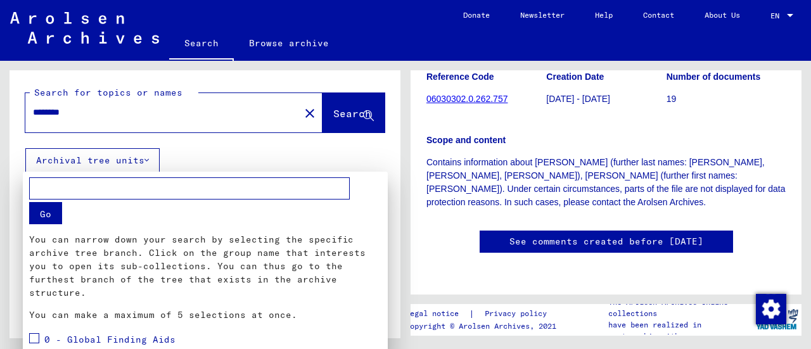
click at [148, 182] on input "text" at bounding box center [189, 188] width 321 height 22
type input "********"
click at [41, 211] on button "Go" at bounding box center [45, 213] width 33 height 22
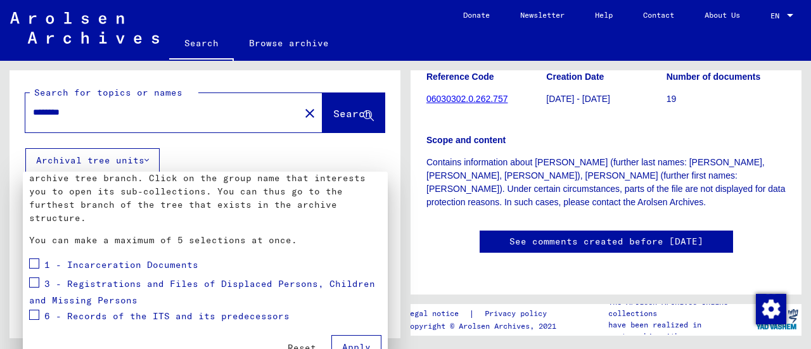
scroll to position [75, 0]
click at [36, 280] on span at bounding box center [34, 282] width 10 height 10
click at [40, 248] on yv-its-new-tree "******** Go You can narrow down your search by selecting the specific archive t…" at bounding box center [205, 214] width 352 height 223
click at [35, 263] on span at bounding box center [34, 263] width 10 height 10
click at [34, 314] on span at bounding box center [34, 314] width 10 height 10
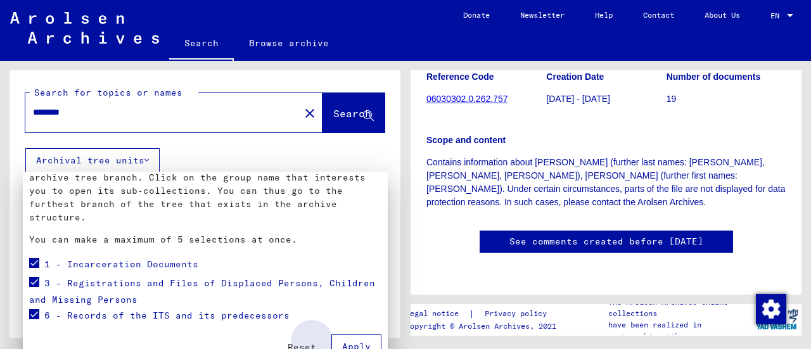
click at [342, 346] on span "Apply" at bounding box center [356, 346] width 29 height 11
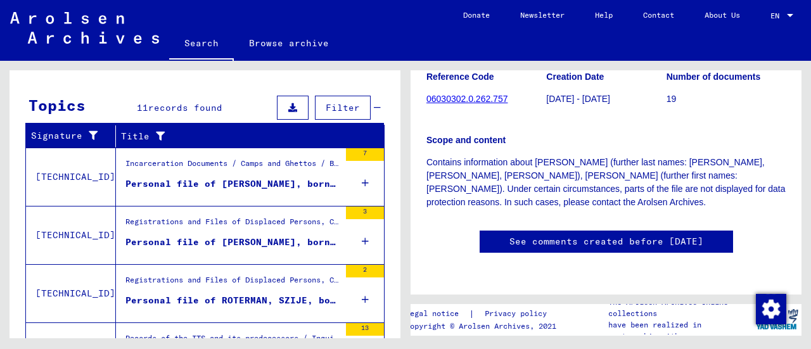
scroll to position [189, 0]
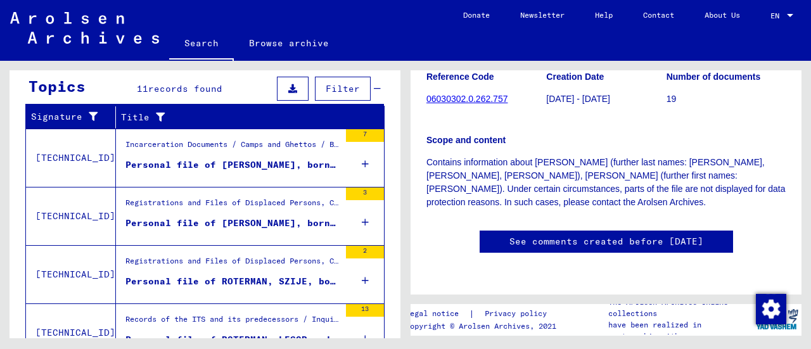
click at [219, 165] on div "Personal file of [PERSON_NAME], born on [DEMOGRAPHIC_DATA]" at bounding box center [232, 164] width 214 height 13
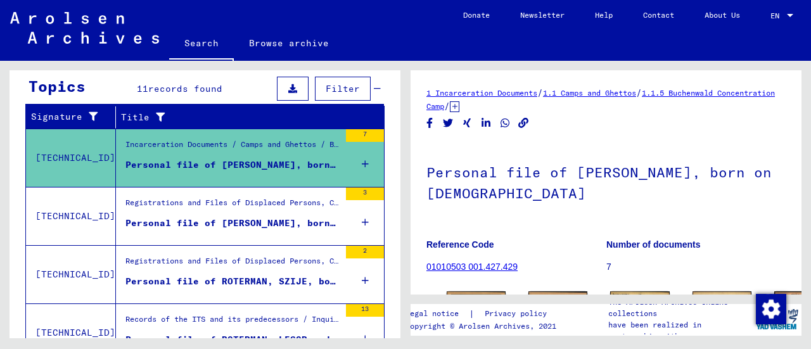
click at [223, 205] on div "Registrations and Files of Displaced Persons, Children and Missing Persons / Re…" at bounding box center [232, 206] width 214 height 18
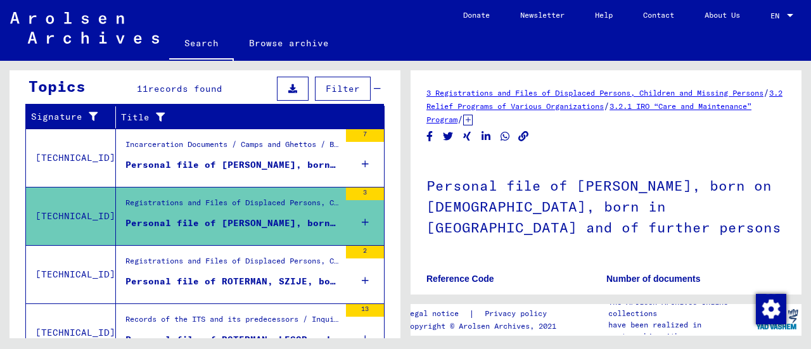
scroll to position [252, 0]
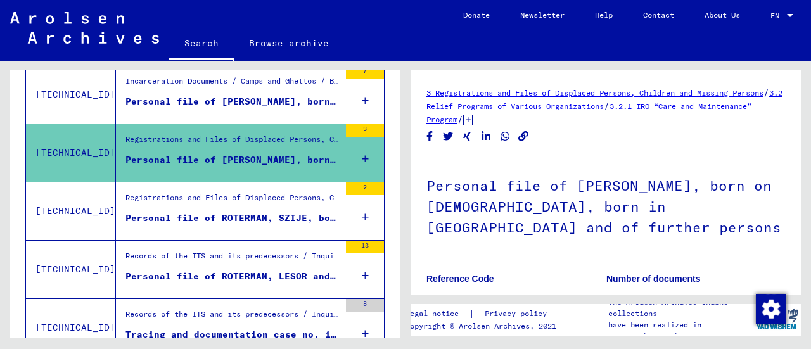
click at [223, 201] on div "Registrations and Files of Displaced Persons, Children and Missing Persons / Re…" at bounding box center [232, 201] width 214 height 18
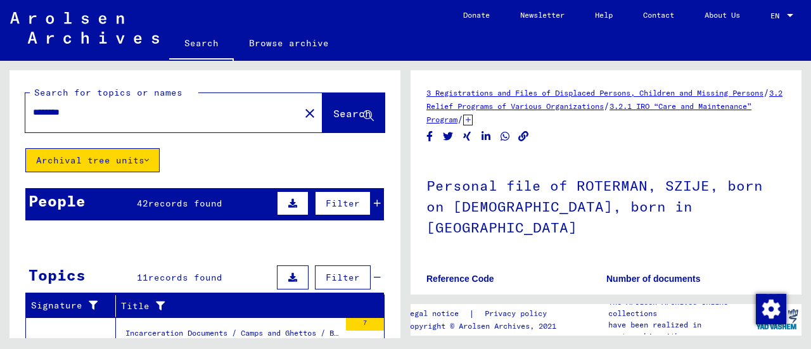
click at [118, 163] on button "Archival tree units" at bounding box center [92, 160] width 134 height 24
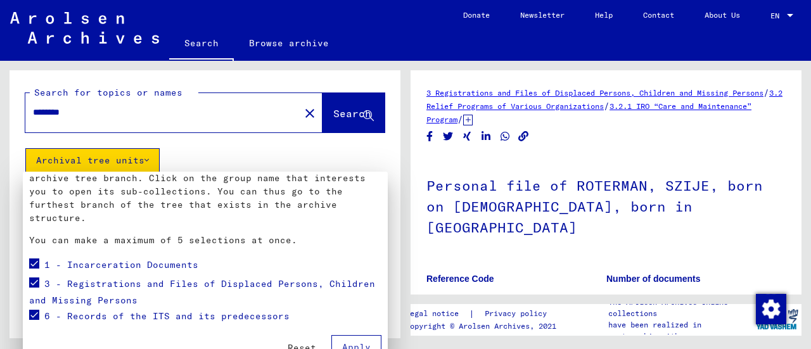
scroll to position [75, 0]
click at [288, 344] on span "Reset" at bounding box center [302, 346] width 29 height 11
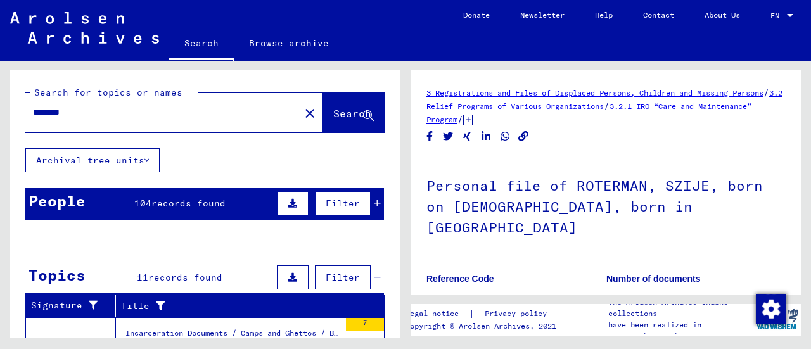
click at [99, 162] on button "Archival tree units" at bounding box center [92, 160] width 134 height 24
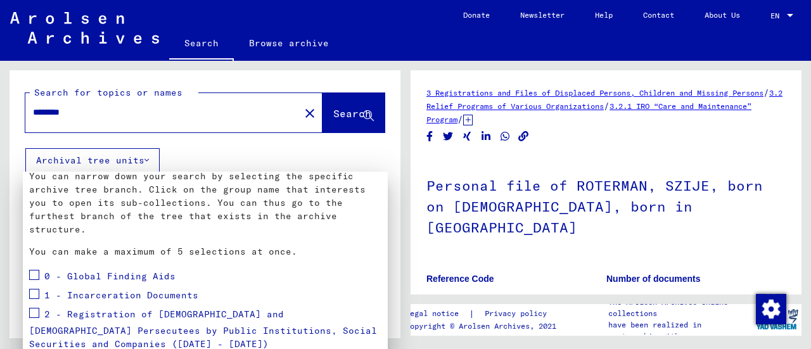
scroll to position [127, 0]
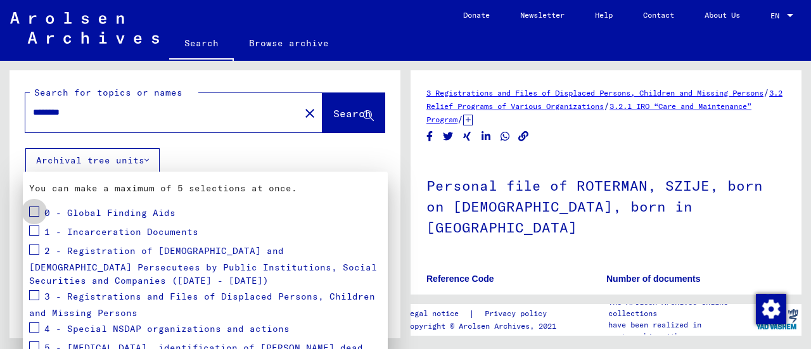
click at [30, 214] on span at bounding box center [34, 212] width 10 height 10
click at [29, 229] on span at bounding box center [34, 231] width 10 height 10
click at [28, 244] on mat-card "Go You can narrow down your search by selecting the specific archive tree branc…" at bounding box center [205, 263] width 365 height 436
click at [33, 250] on span at bounding box center [34, 250] width 10 height 10
click at [32, 293] on span at bounding box center [34, 295] width 10 height 10
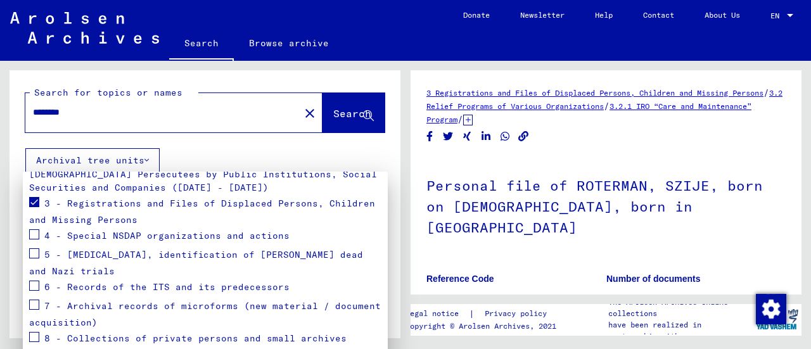
scroll to position [243, 0]
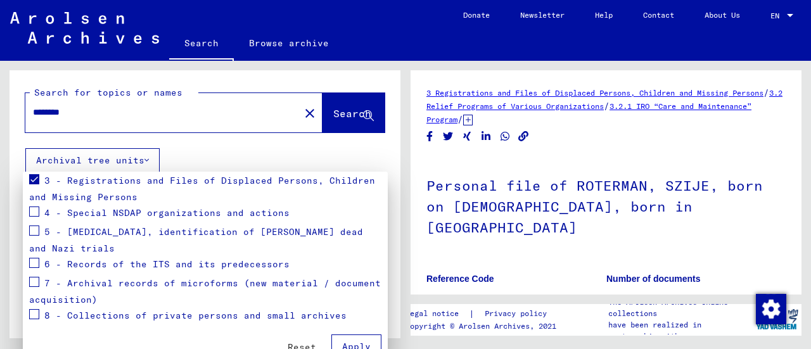
click at [33, 212] on span at bounding box center [34, 212] width 10 height 10
click at [33, 233] on span at bounding box center [34, 231] width 10 height 10
click at [36, 228] on span at bounding box center [34, 231] width 10 height 10
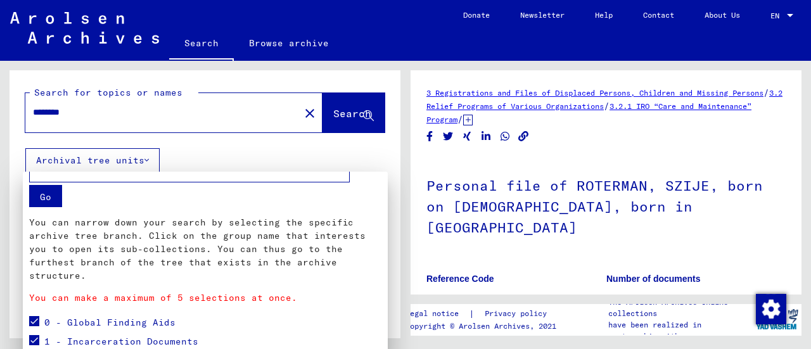
scroll to position [0, 0]
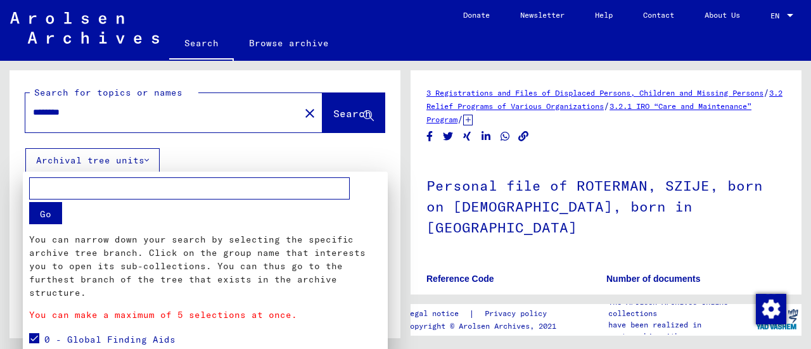
click at [94, 189] on input "text" at bounding box center [189, 188] width 321 height 22
type input "********"
click at [41, 218] on button "Go" at bounding box center [45, 213] width 33 height 22
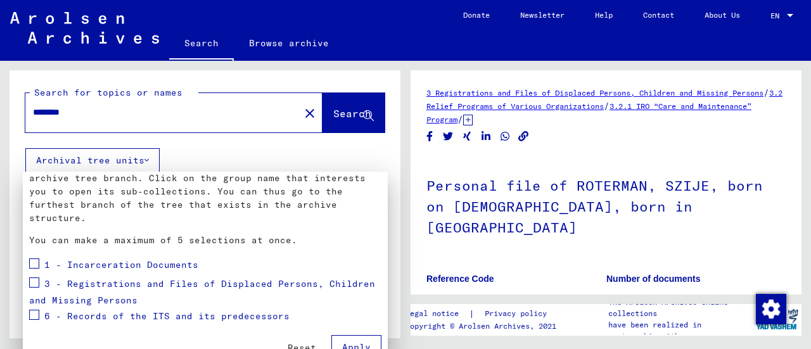
scroll to position [75, 0]
click at [32, 278] on span at bounding box center [34, 282] width 10 height 10
click at [340, 338] on button "Apply" at bounding box center [356, 347] width 50 height 24
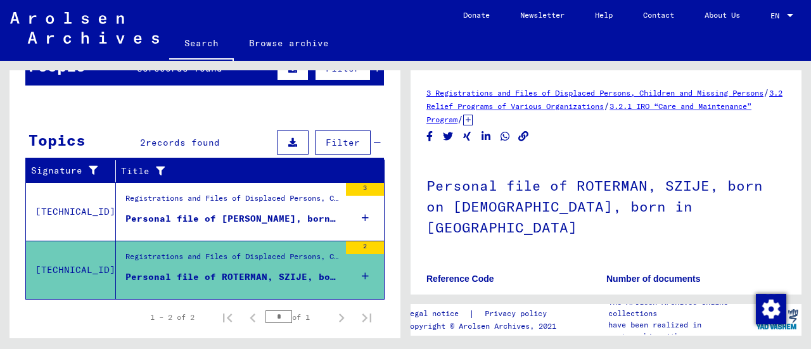
scroll to position [138, 0]
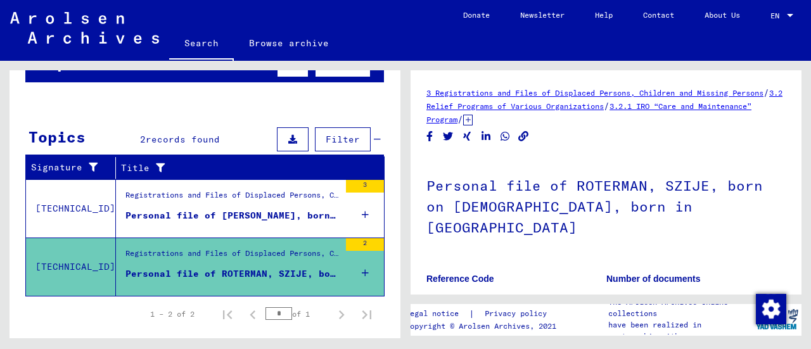
click at [186, 231] on mat-cell at bounding box center [168, 229] width 57 height 31
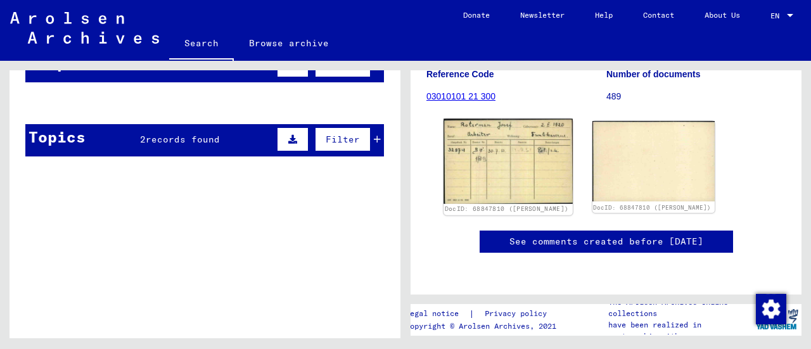
scroll to position [190, 0]
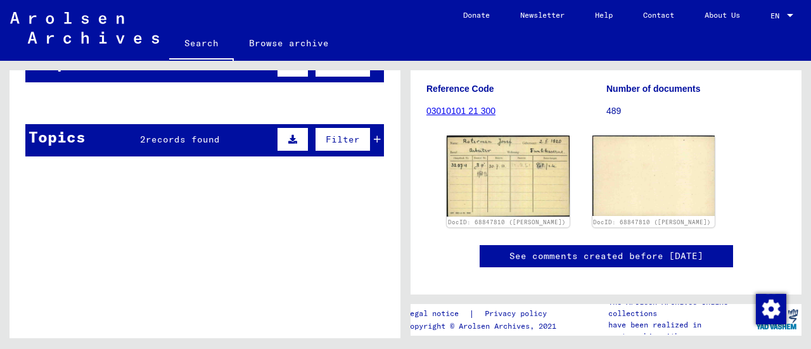
click at [169, 144] on mat-cell "ROTTERMANN" at bounding box center [168, 133] width 57 height 31
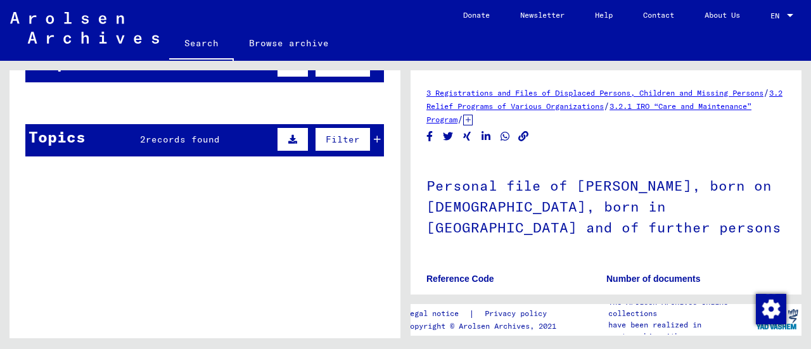
click at [161, 144] on mat-cell "ROTTERMANN" at bounding box center [168, 133] width 57 height 31
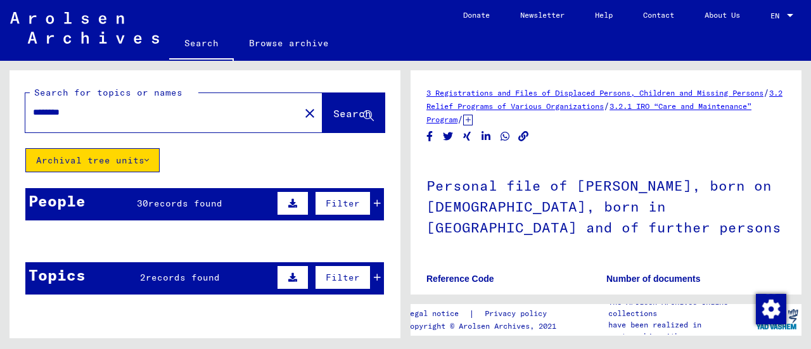
click at [182, 207] on span "records found" at bounding box center [185, 203] width 74 height 11
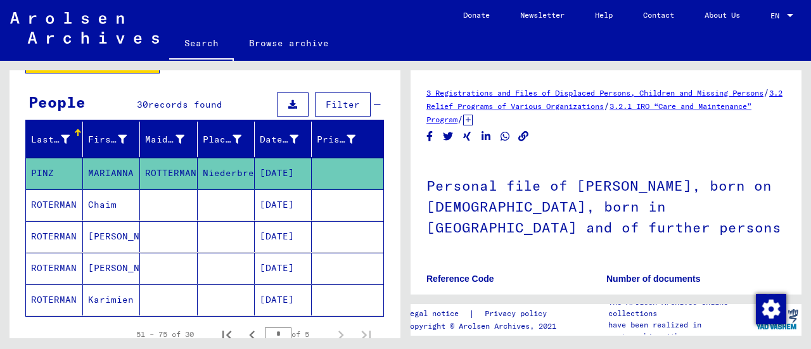
scroll to position [127, 0]
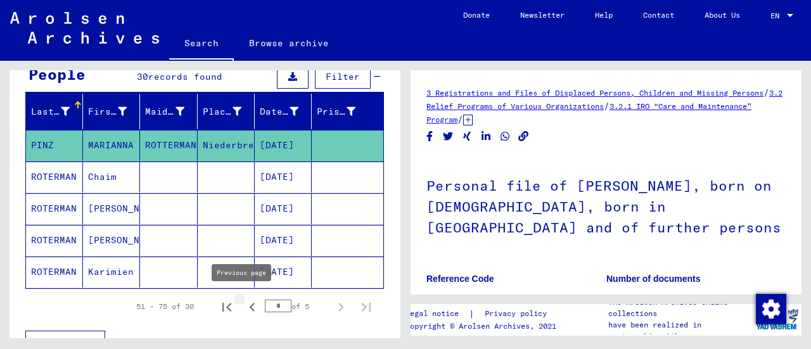
click at [249, 303] on icon "Previous page" at bounding box center [252, 307] width 6 height 9
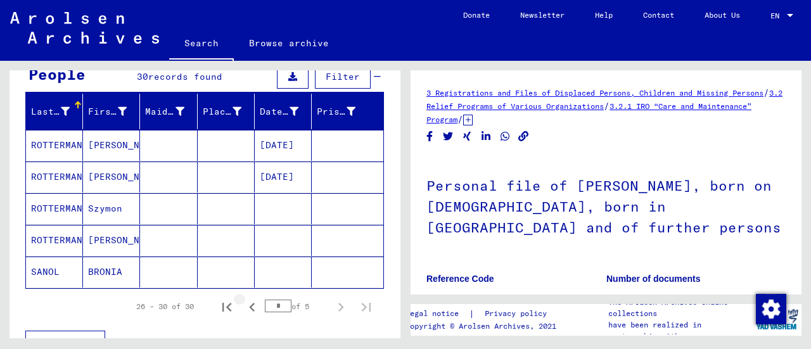
click at [243, 302] on icon "Previous page" at bounding box center [252, 307] width 18 height 18
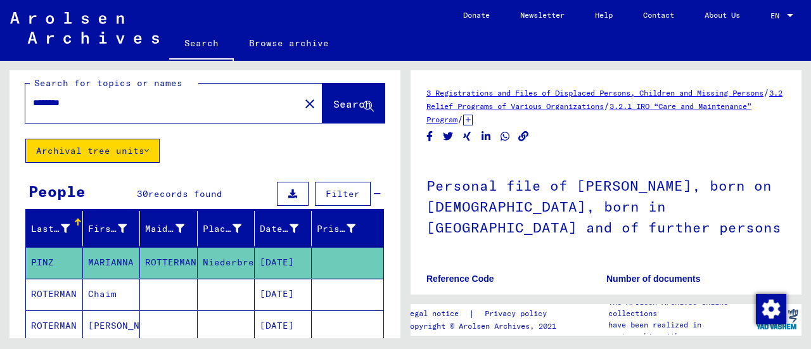
scroll to position [0, 0]
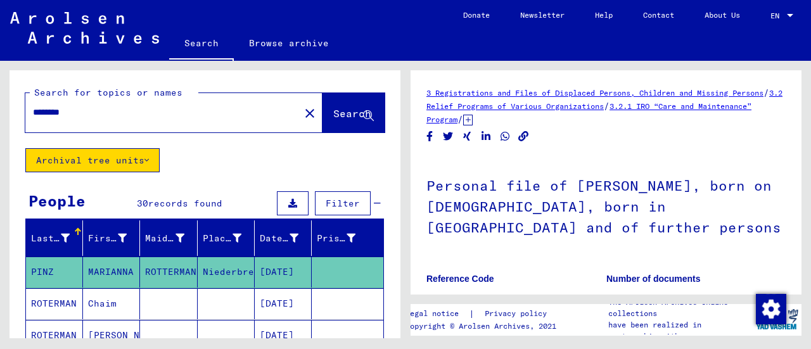
click at [120, 164] on button "Archival tree units" at bounding box center [92, 160] width 134 height 24
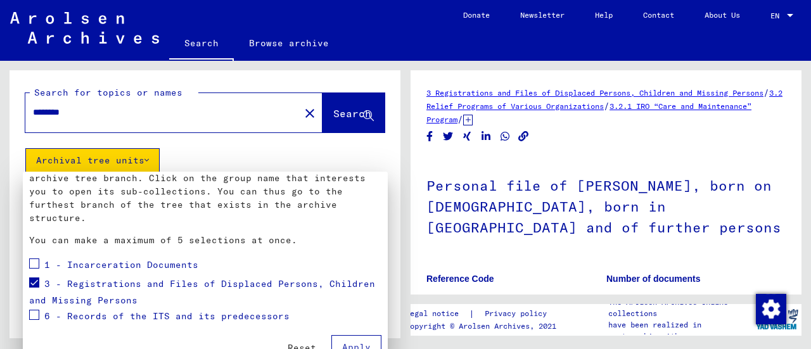
scroll to position [75, 0]
click at [35, 277] on span at bounding box center [34, 282] width 10 height 10
click at [279, 344] on button "Reset" at bounding box center [301, 347] width 49 height 23
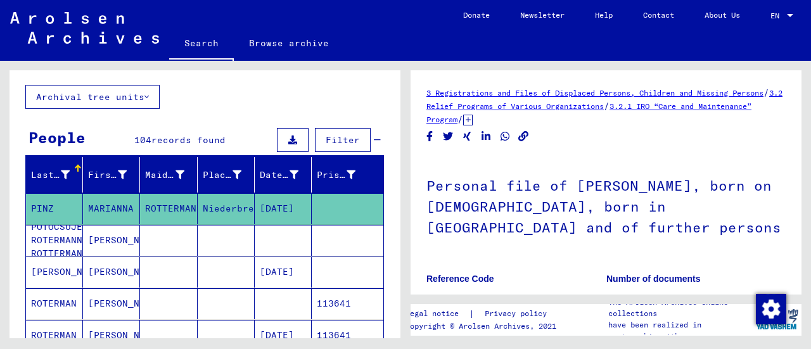
scroll to position [127, 0]
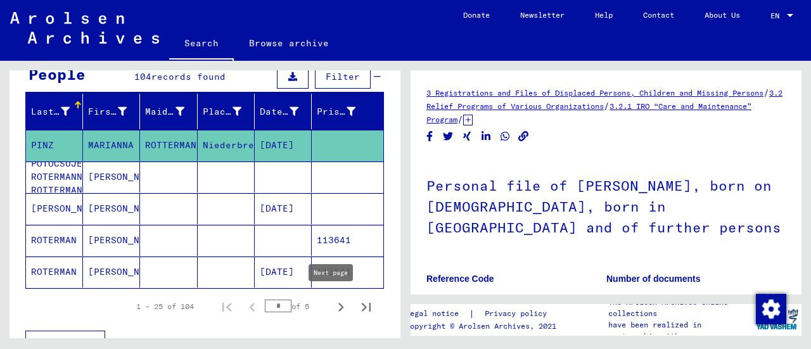
click at [332, 303] on icon "Next page" at bounding box center [341, 307] width 18 height 18
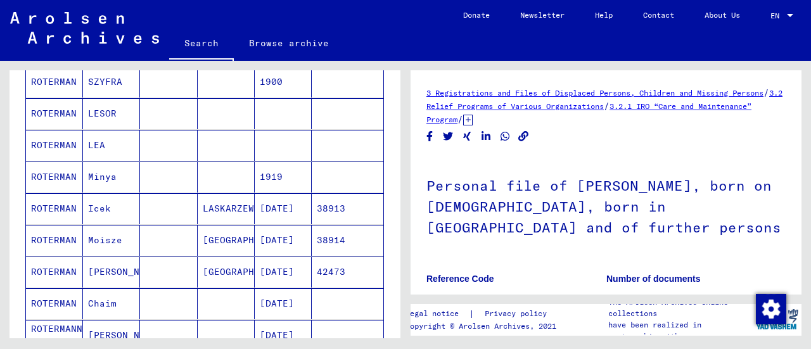
scroll to position [317, 0]
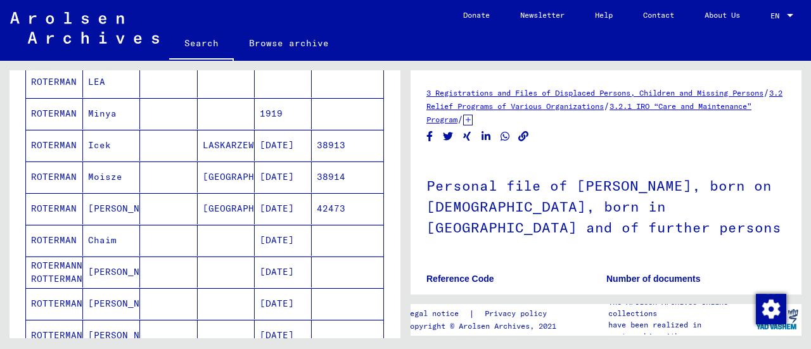
click at [212, 207] on mat-cell "[GEOGRAPHIC_DATA]" at bounding box center [226, 208] width 57 height 31
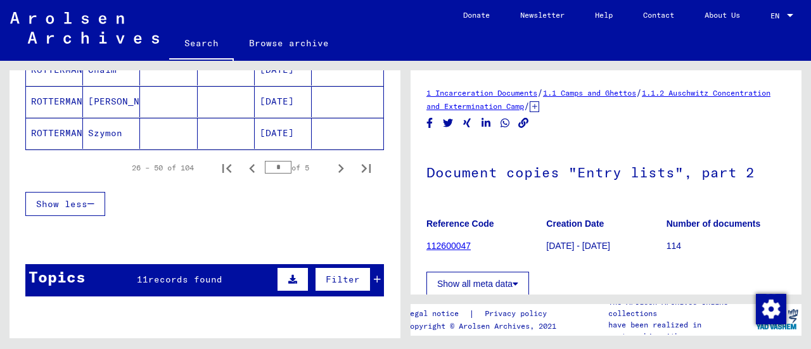
scroll to position [824, 0]
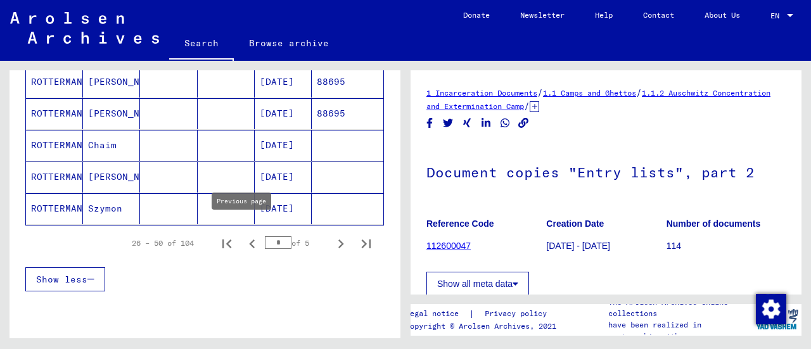
click at [243, 235] on icon "Previous page" at bounding box center [252, 244] width 18 height 18
type input "*"
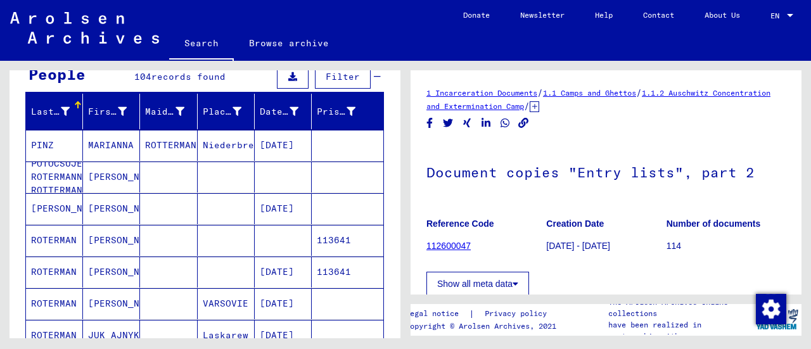
scroll to position [190, 0]
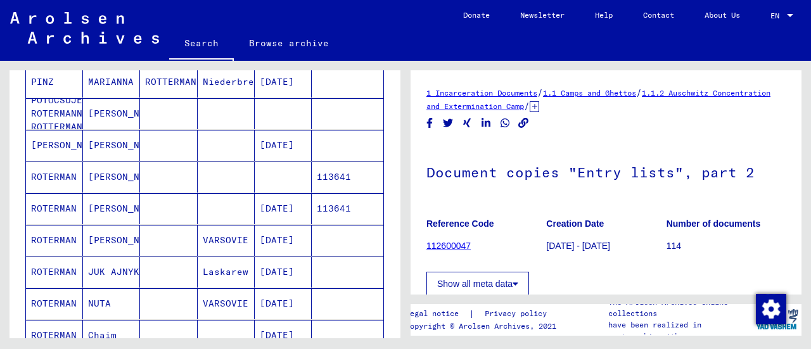
click at [105, 241] on mat-cell "[PERSON_NAME]" at bounding box center [111, 240] width 57 height 31
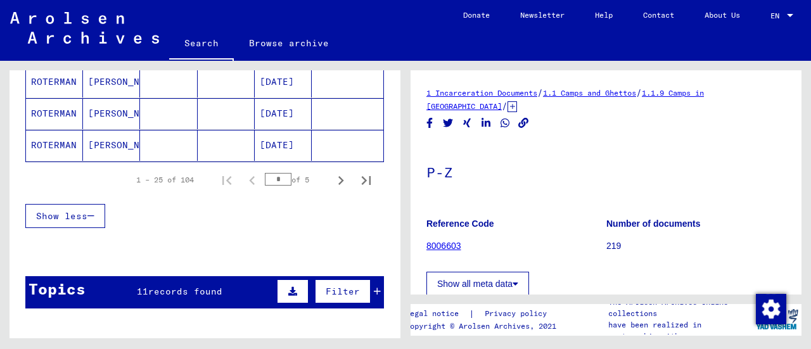
scroll to position [950, 0]
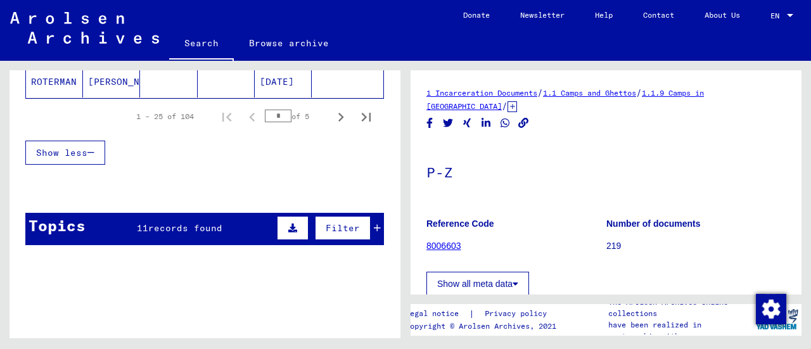
click at [288, 224] on icon at bounding box center [292, 228] width 9 height 9
click at [169, 222] on span "records found" at bounding box center [185, 227] width 74 height 11
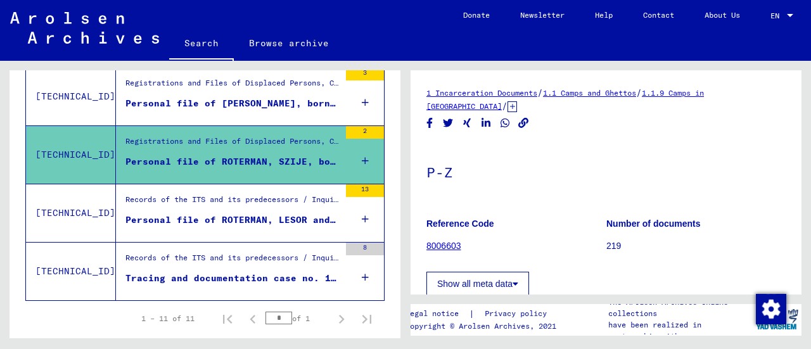
scroll to position [1263, 0]
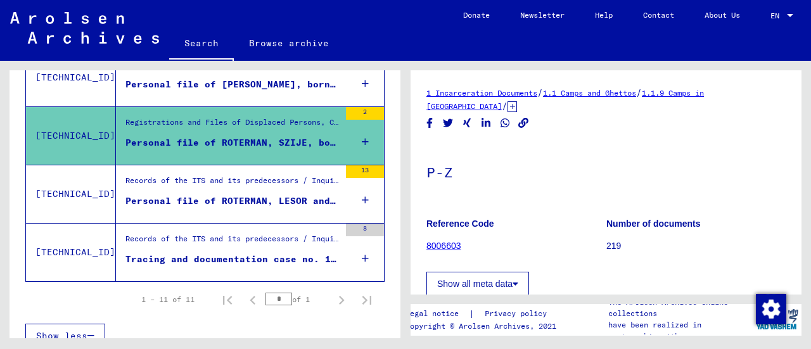
click at [223, 233] on div "Records of the ITS and its predecessors / Inquiry processing / ITS case files a…" at bounding box center [232, 242] width 214 height 18
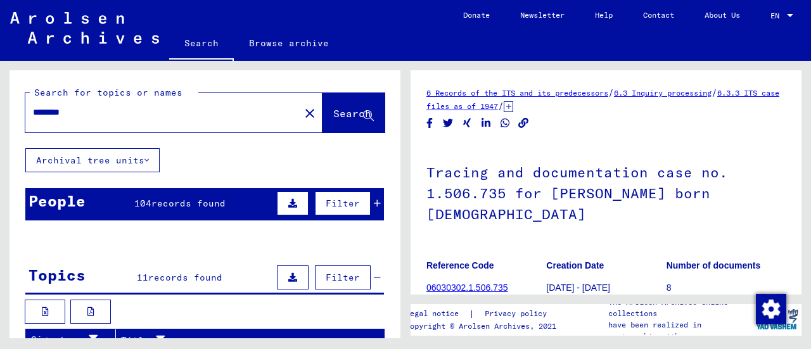
click at [182, 277] on mat-cell "ROTTERMANN" at bounding box center [168, 272] width 57 height 31
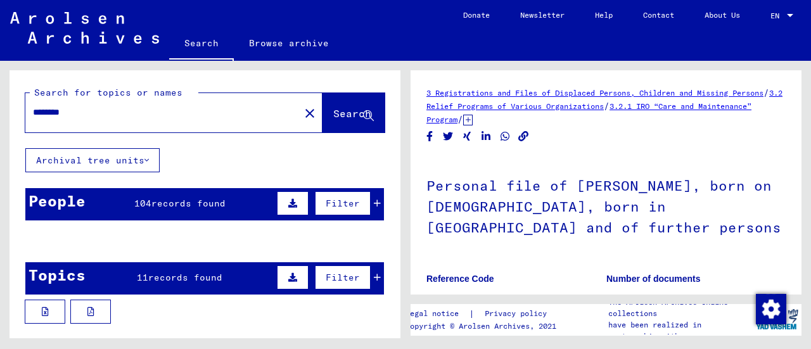
click at [182, 277] on mat-cell "ROTTERMANN" at bounding box center [168, 272] width 57 height 31
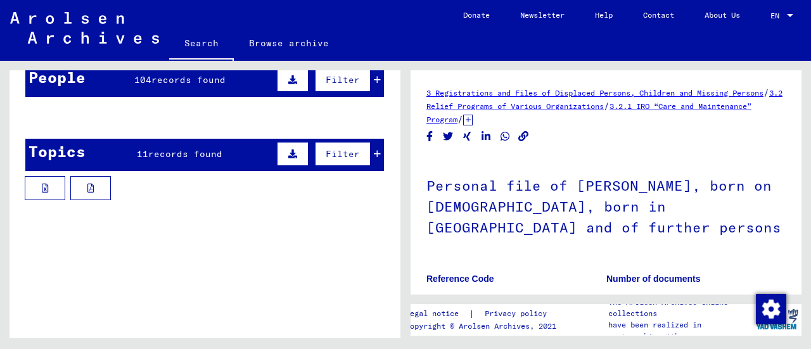
scroll to position [127, 0]
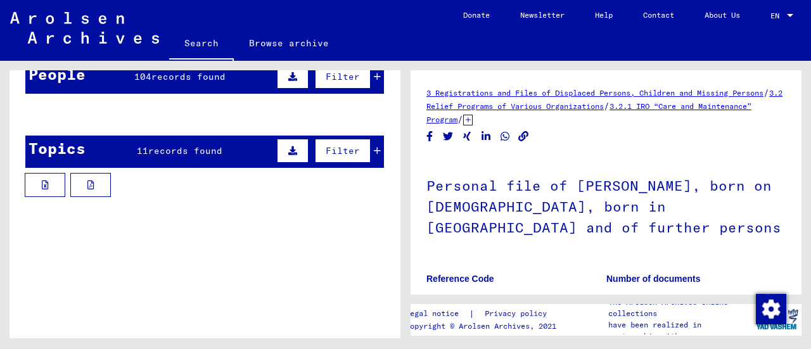
click at [166, 148] on mat-cell "ROTTERMANN" at bounding box center [168, 145] width 57 height 31
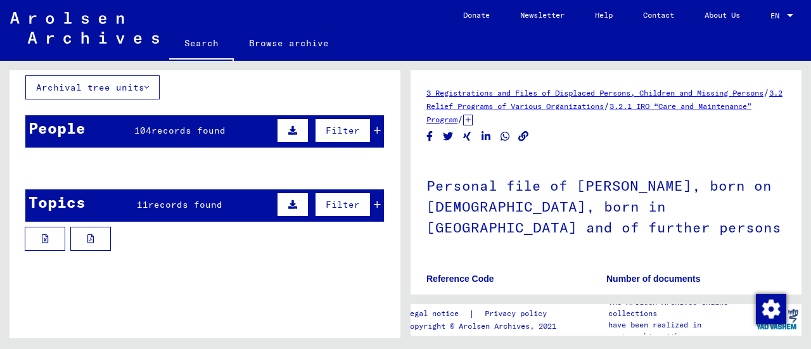
scroll to position [0, 0]
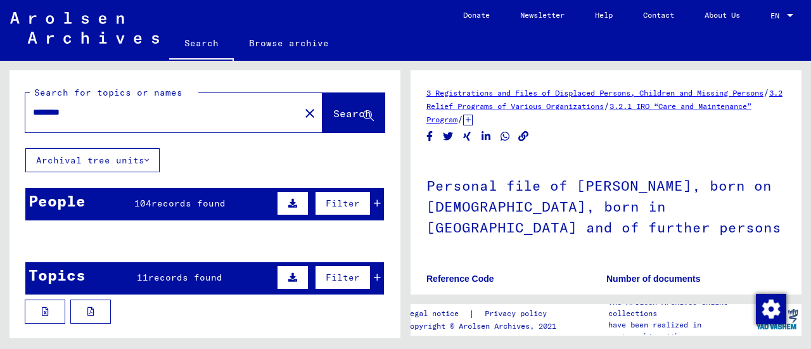
click at [291, 43] on link "Browse archive" at bounding box center [289, 43] width 110 height 30
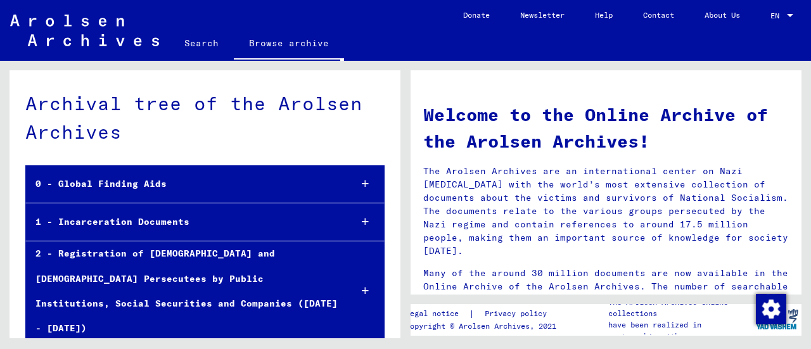
scroll to position [63, 0]
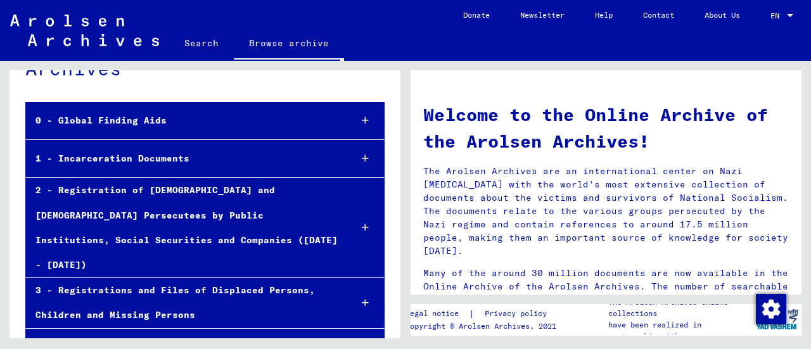
click at [224, 123] on div "0 - Global Finding Aids" at bounding box center [183, 120] width 314 height 25
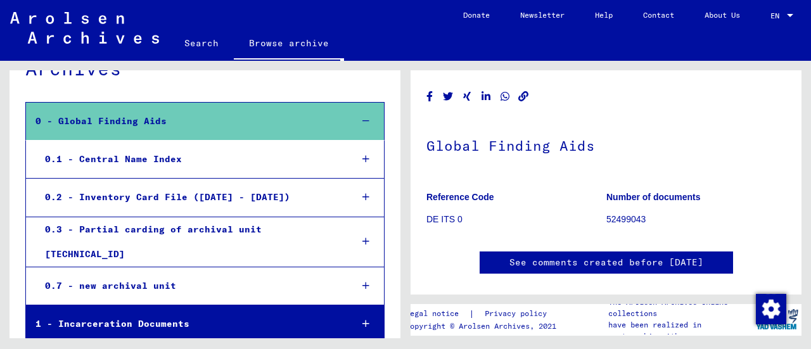
click at [175, 156] on div "0.1 - Central Name Index" at bounding box center [188, 159] width 306 height 25
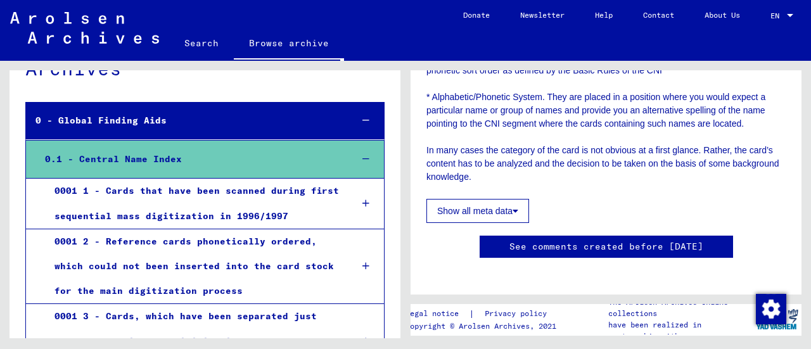
scroll to position [634, 0]
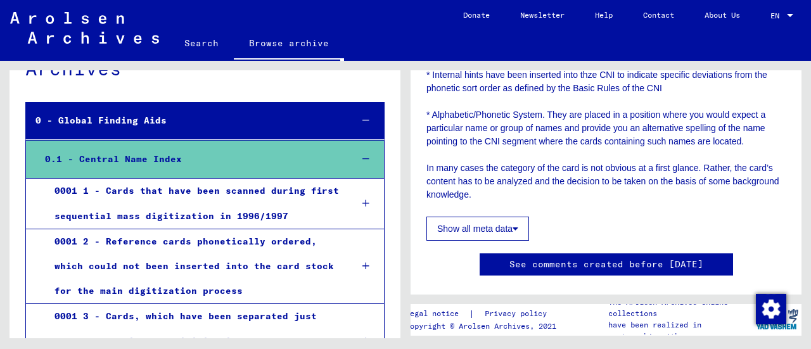
click at [478, 225] on button "Show all meta data" at bounding box center [477, 229] width 103 height 24
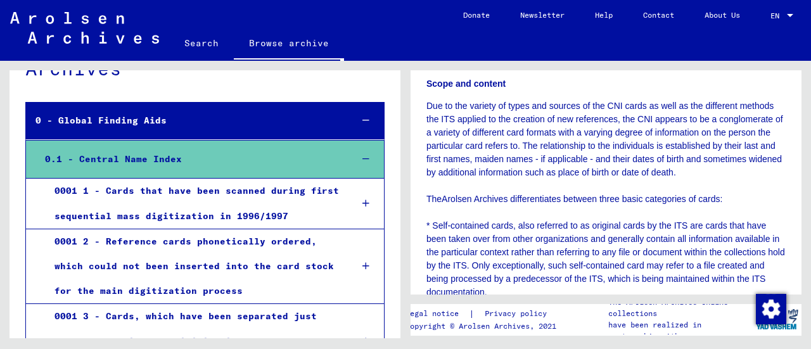
scroll to position [0, 0]
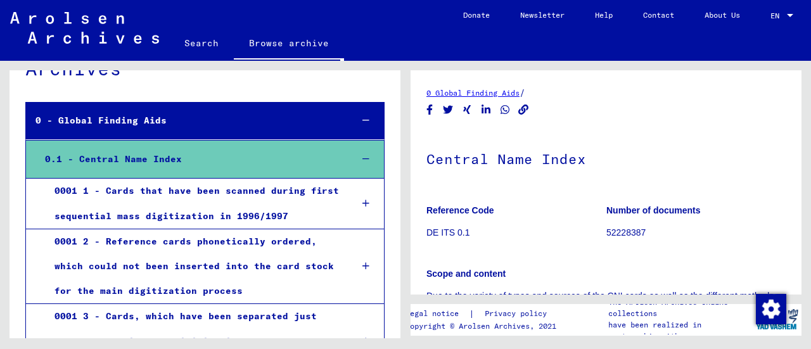
click at [148, 202] on div "0001 1 - Cards that have been scanned during first sequential mass digitization…" at bounding box center [193, 203] width 297 height 49
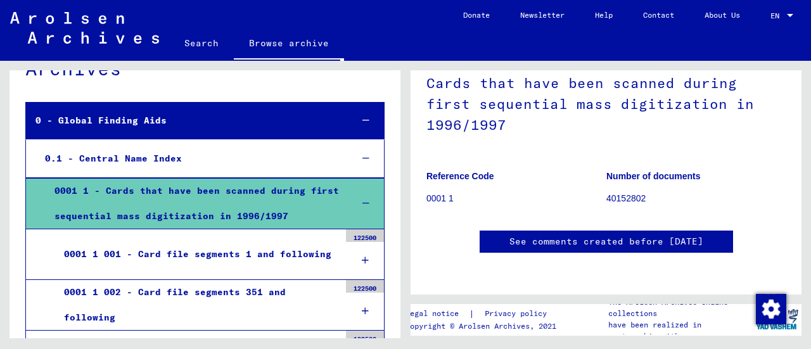
scroll to position [507, 0]
click at [362, 200] on icon at bounding box center [365, 203] width 7 height 9
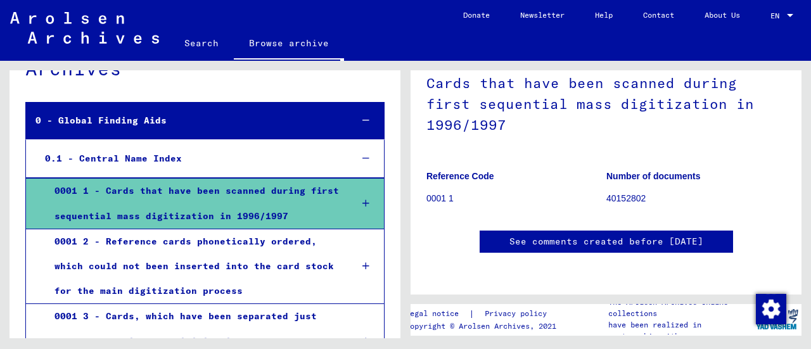
click at [362, 203] on icon at bounding box center [365, 203] width 7 height 9
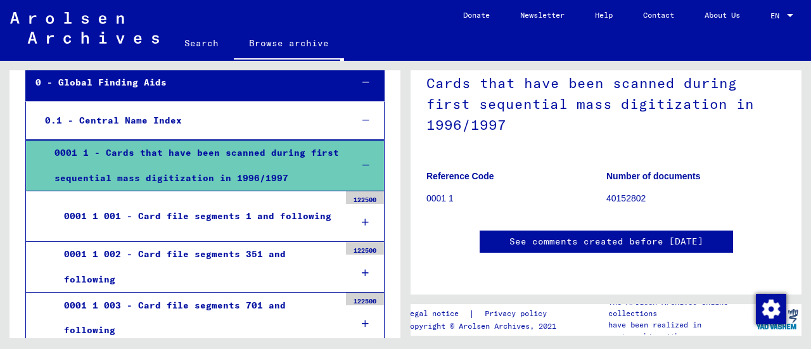
scroll to position [127, 0]
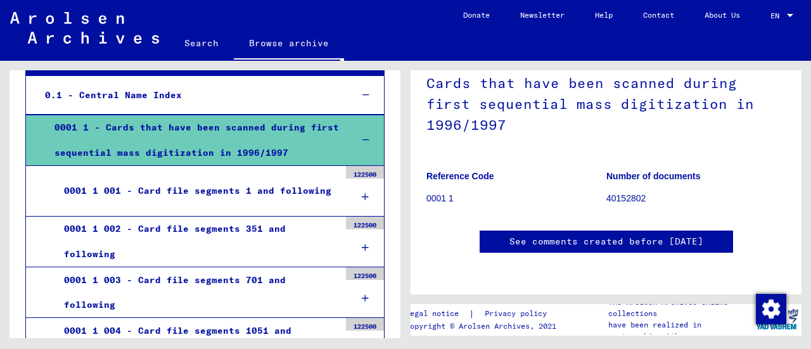
click at [243, 196] on div "0001 1 001 - Card file segments 1 and following" at bounding box center [196, 191] width 285 height 25
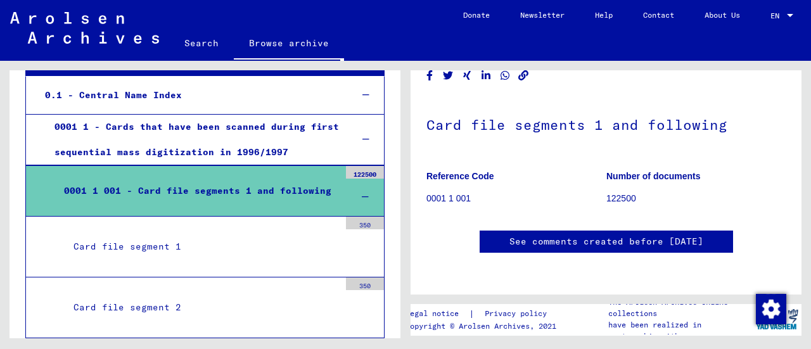
scroll to position [496, 0]
click at [362, 196] on icon at bounding box center [365, 197] width 7 height 9
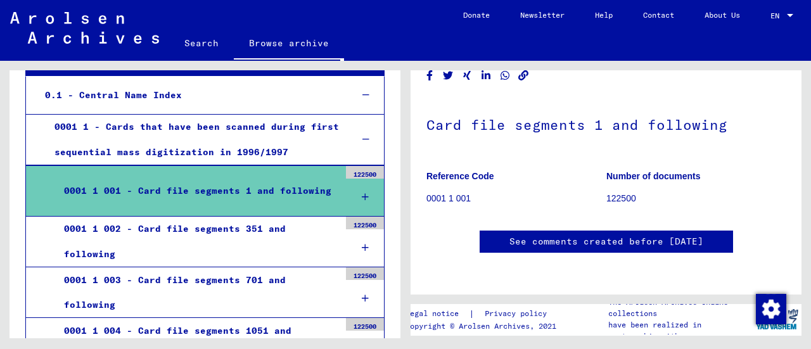
click at [362, 196] on icon at bounding box center [365, 197] width 7 height 9
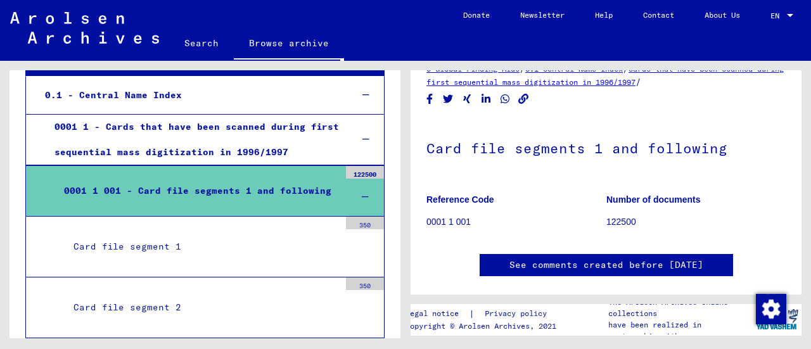
scroll to position [0, 0]
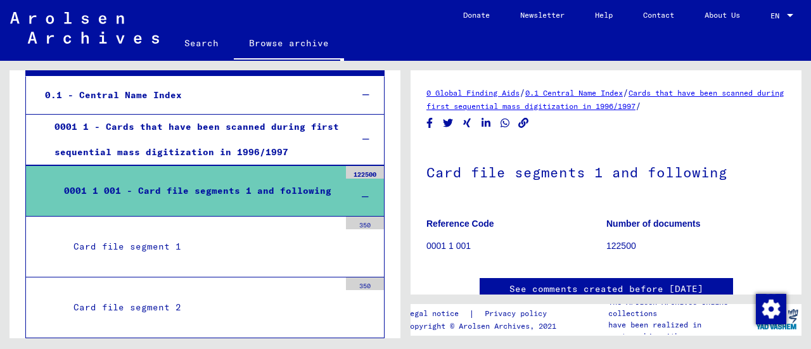
click at [182, 253] on div "Card file segment 1" at bounding box center [202, 246] width 276 height 25
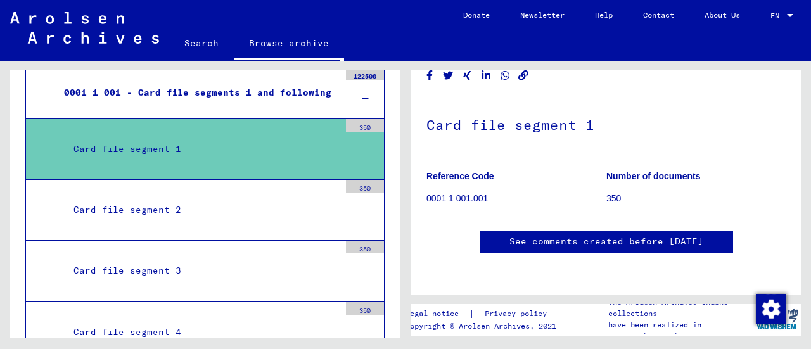
scroll to position [253, 0]
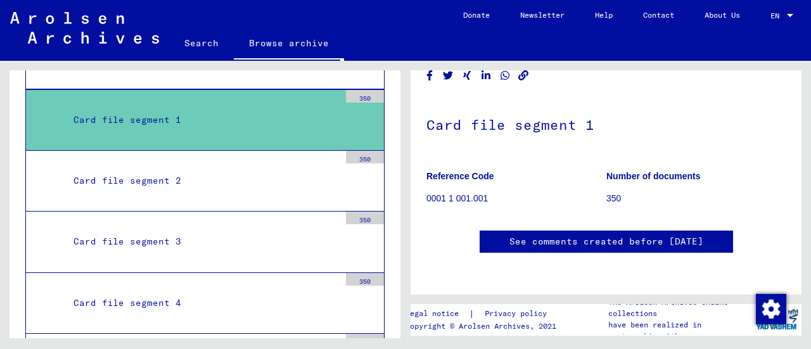
click at [196, 196] on mat-tree-node "Card file segment 2 350" at bounding box center [204, 181] width 359 height 61
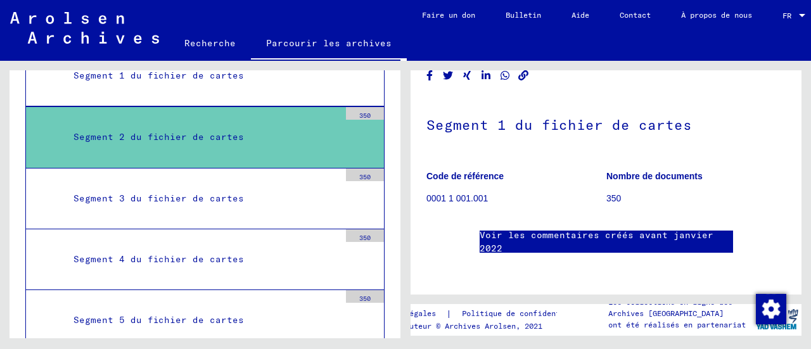
scroll to position [341, 0]
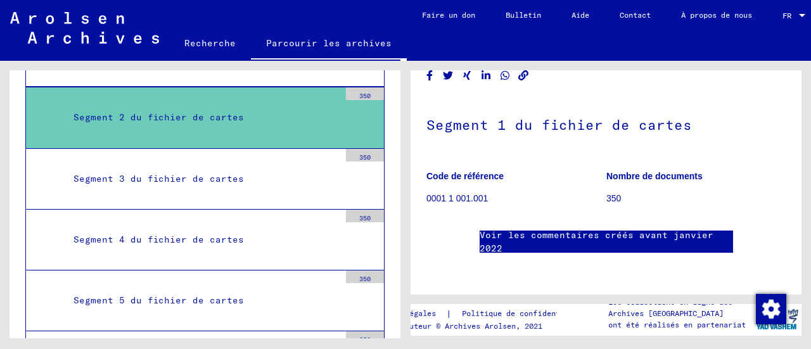
click at [260, 175] on div "Segment 3 du fichier de cartes" at bounding box center [202, 179] width 276 height 25
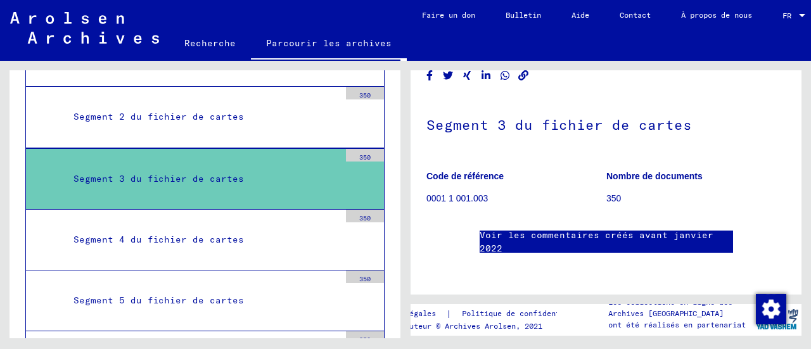
scroll to position [127, 0]
click at [607, 193] on font "350" at bounding box center [613, 198] width 15 height 10
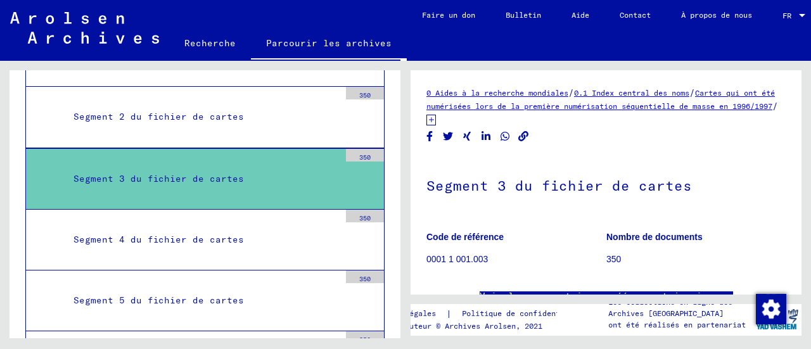
click at [580, 99] on div "0 Aides à la recherche mondiales / 0.1 Index central des noms / Cartes qui ont …" at bounding box center [605, 106] width 359 height 40
click at [584, 107] on font "Cartes qui ont été numérisées lors de la première numérisation séquentielle de …" at bounding box center [600, 99] width 348 height 23
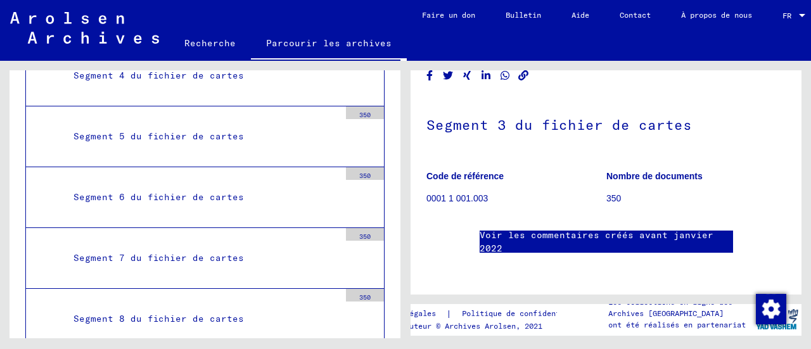
scroll to position [532, 0]
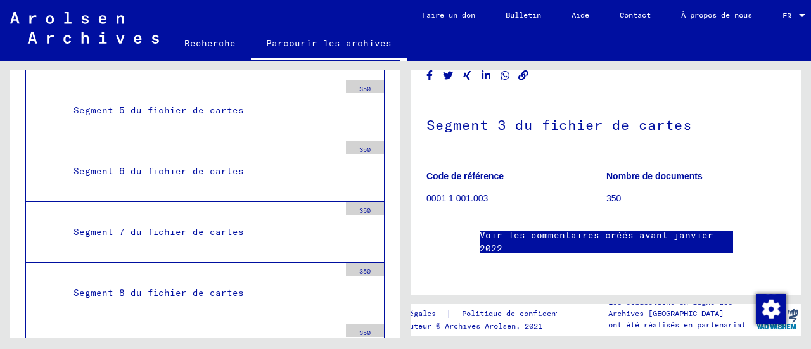
click at [262, 225] on div "Segment 7 du fichier de cartes" at bounding box center [202, 232] width 276 height 25
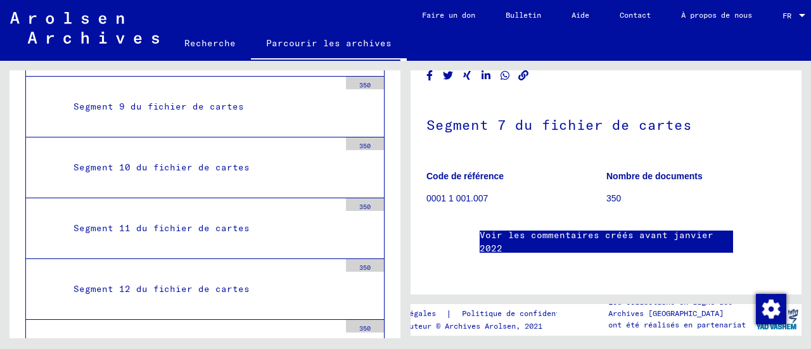
scroll to position [784, 0]
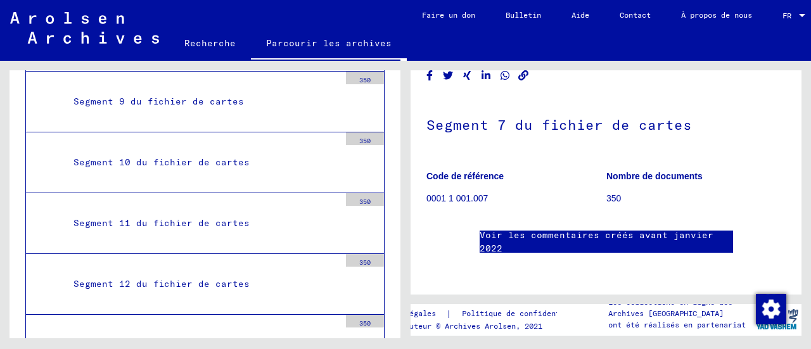
click at [212, 201] on mat-tree-node "Segment 11 du fichier de cartes 350" at bounding box center [204, 223] width 359 height 61
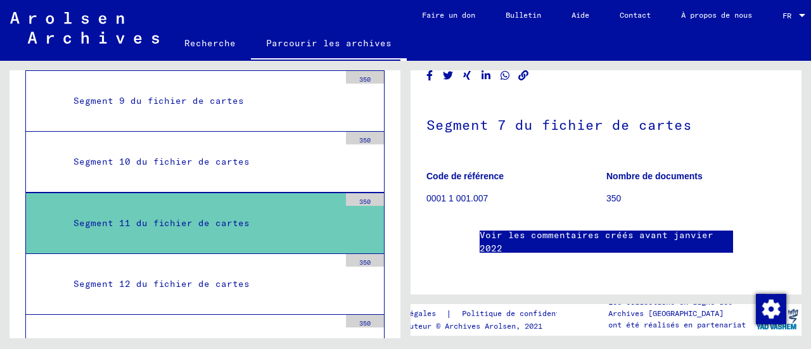
click at [238, 211] on div "Segment 11 du fichier de cartes" at bounding box center [202, 223] width 276 height 25
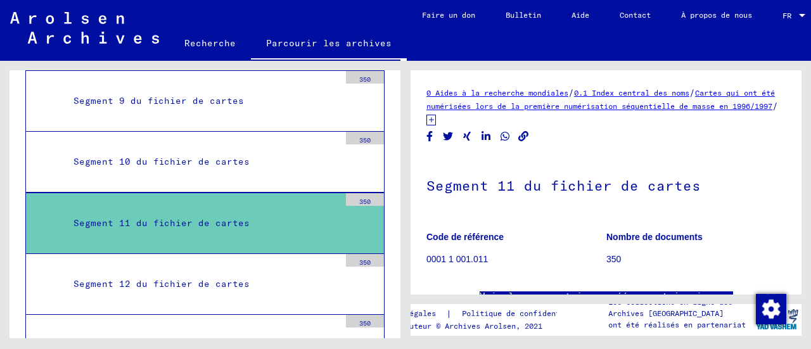
click at [520, 175] on h1 "Segment 11 du fichier de cartes" at bounding box center [605, 184] width 359 height 56
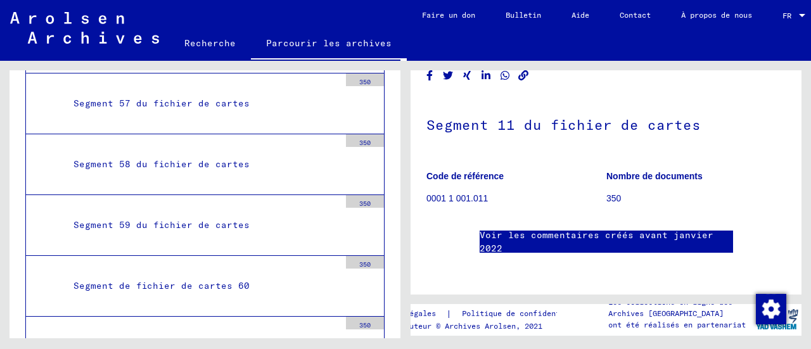
scroll to position [3825, 0]
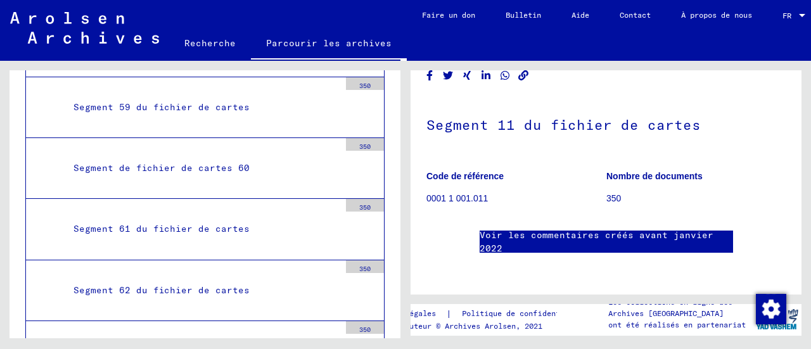
click at [204, 217] on div "Segment 61 du fichier de cartes" at bounding box center [202, 229] width 276 height 25
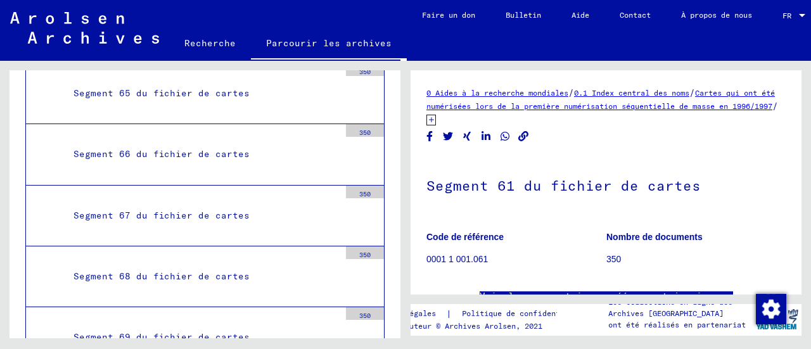
scroll to position [4332, 0]
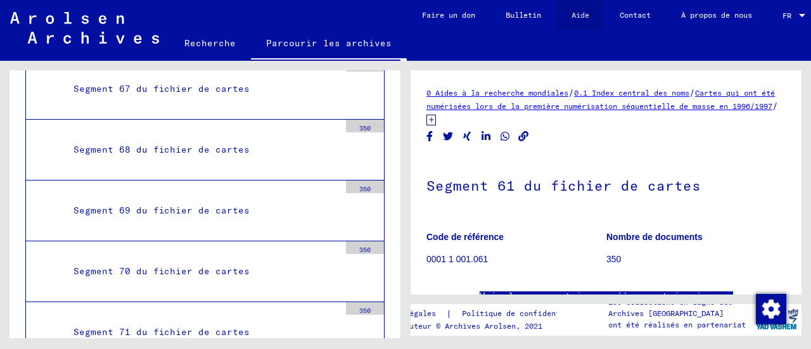
click at [568, 17] on link "Aide" at bounding box center [580, 15] width 48 height 30
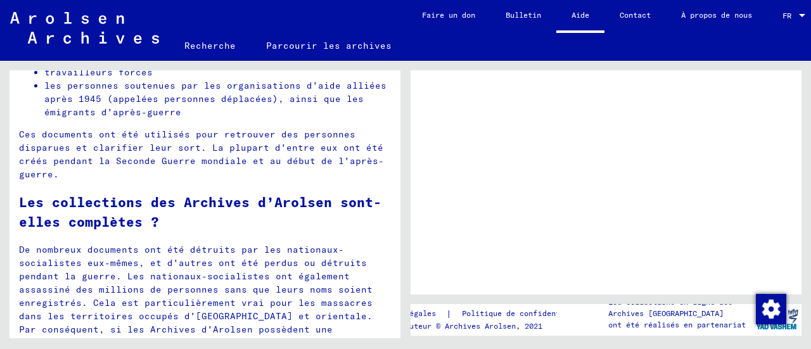
scroll to position [335, 0]
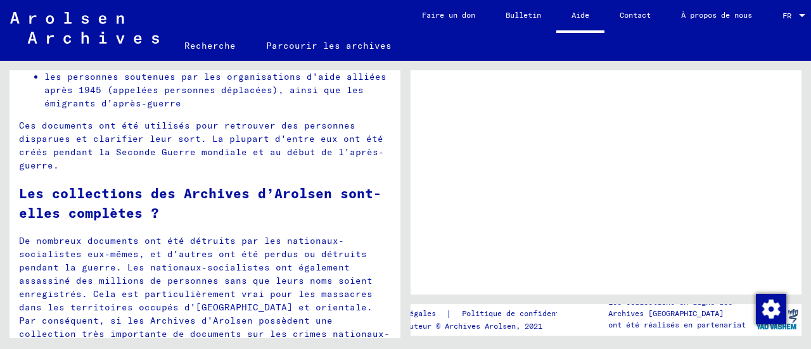
click at [91, 26] on img at bounding box center [84, 28] width 149 height 32
